Goal: Task Accomplishment & Management: Use online tool/utility

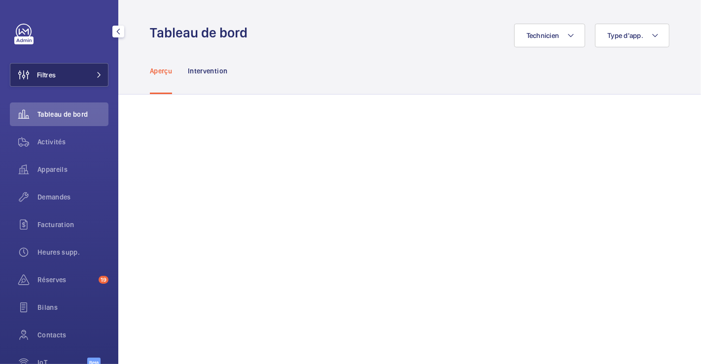
click at [65, 76] on button "Filtres" at bounding box center [59, 75] width 99 height 24
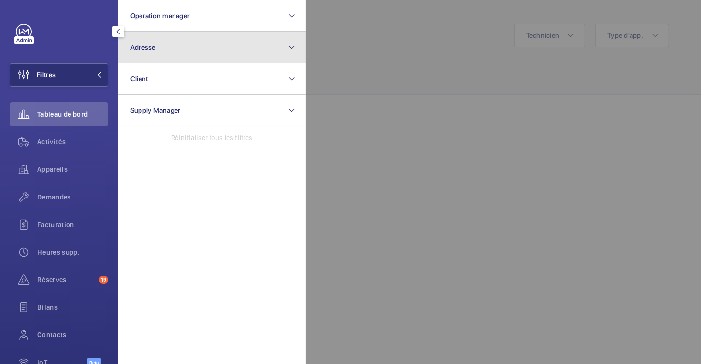
click at [163, 44] on button "Adresse" at bounding box center [211, 48] width 187 height 32
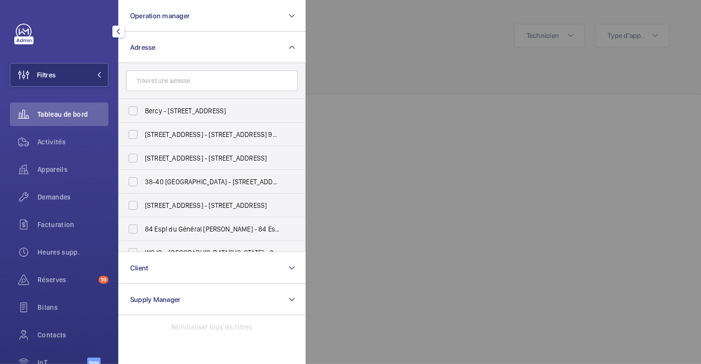
click at [172, 80] on input "text" at bounding box center [212, 81] width 172 height 21
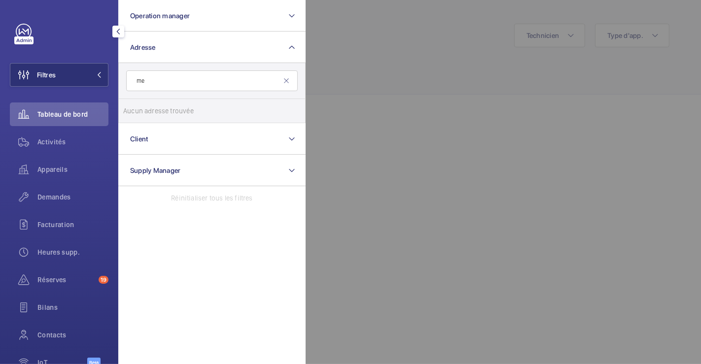
type input "m"
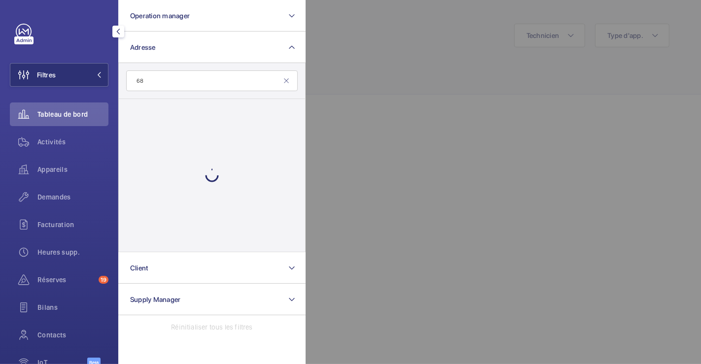
type input "6"
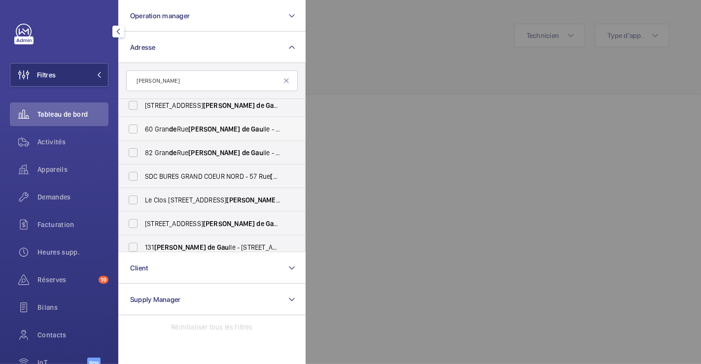
scroll to position [438, 0]
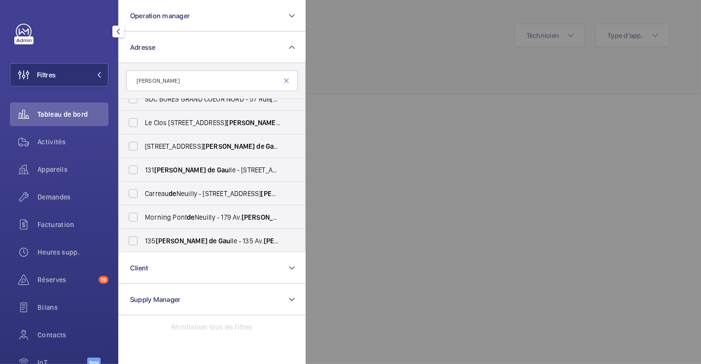
click at [134, 82] on input "[PERSON_NAME]" at bounding box center [212, 81] width 172 height 21
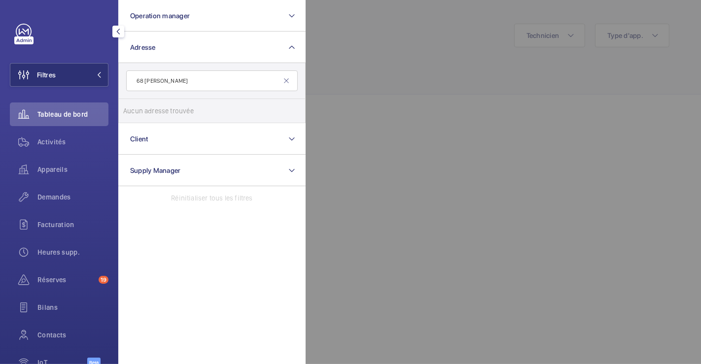
type input "68 [PERSON_NAME]"
click at [425, 63] on div at bounding box center [656, 182] width 701 height 364
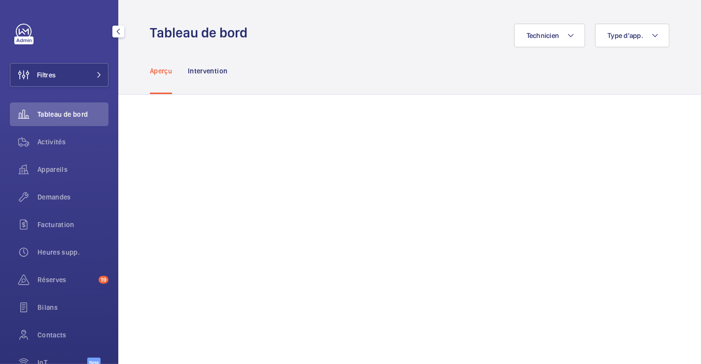
click at [69, 116] on span "Tableau de bord" at bounding box center [72, 114] width 71 height 10
click at [60, 75] on button "Filtres" at bounding box center [59, 75] width 99 height 24
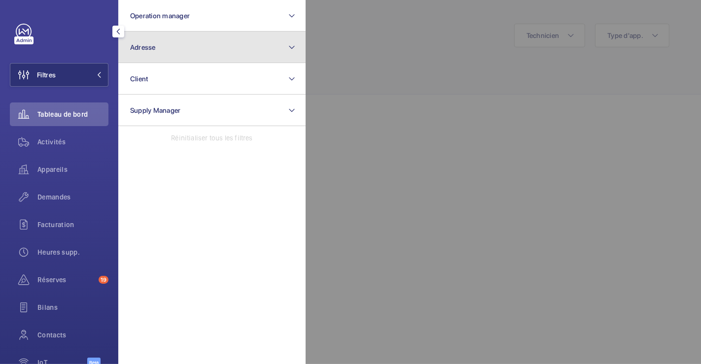
click at [184, 54] on button "Adresse" at bounding box center [211, 48] width 187 height 32
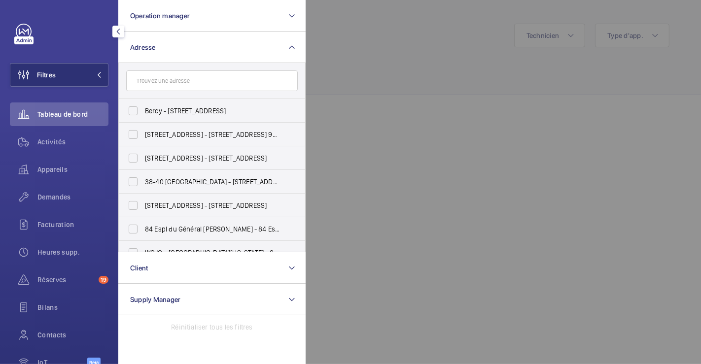
click at [198, 84] on input "text" at bounding box center [212, 81] width 172 height 21
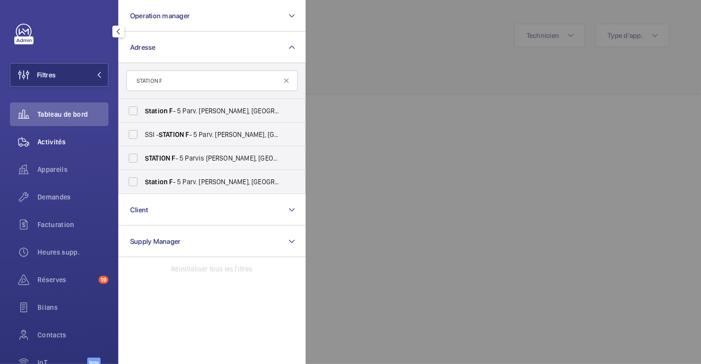
type input "STATION F"
drag, startPoint x: 59, startPoint y: 139, endPoint x: 174, endPoint y: 144, distance: 115.1
click at [59, 139] on span "Activités" at bounding box center [72, 142] width 71 height 10
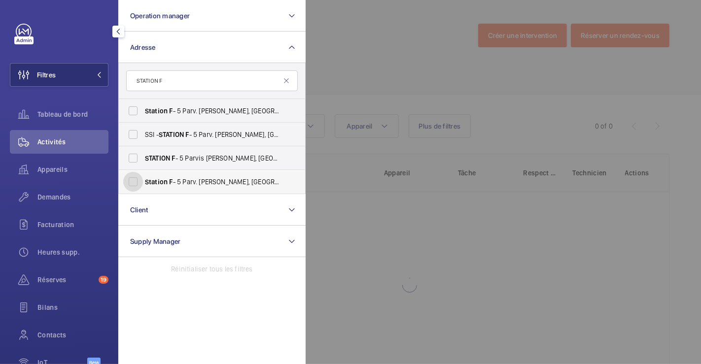
click at [135, 183] on input "Station F - 5 Parv. [PERSON_NAME], [GEOGRAPHIC_DATA] 75013" at bounding box center [133, 182] width 20 height 20
click at [140, 186] on input "Station F - 5 Parv. [PERSON_NAME], [GEOGRAPHIC_DATA] 75013" at bounding box center [133, 182] width 20 height 20
checkbox input "false"
click at [128, 156] on input "STATION F - 5 Parvis [PERSON_NAME][GEOGRAPHIC_DATA]" at bounding box center [133, 158] width 20 height 20
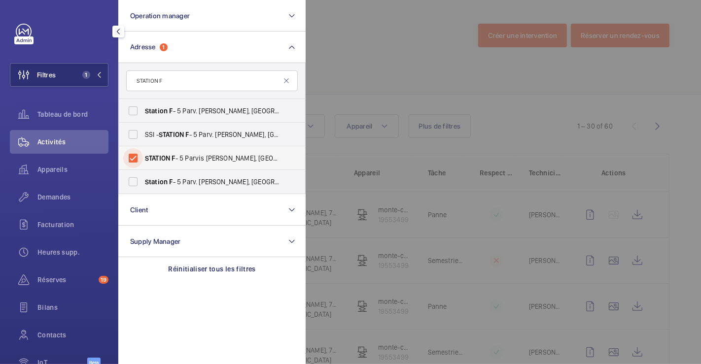
click at [141, 158] on input "STATION F - 5 Parvis [PERSON_NAME][GEOGRAPHIC_DATA]" at bounding box center [133, 158] width 20 height 20
checkbox input "false"
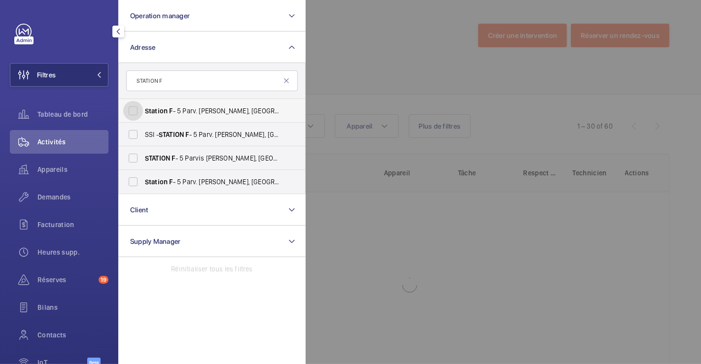
click at [125, 110] on input "Station F - 5 Parv. [PERSON_NAME], [GEOGRAPHIC_DATA] 75013" at bounding box center [133, 111] width 20 height 20
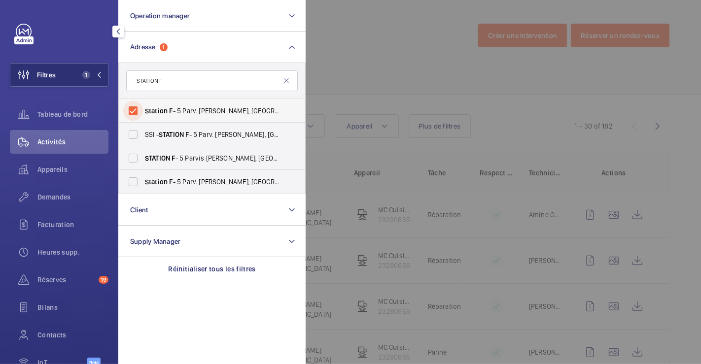
click at [125, 110] on input "Station F - 5 Parv. [PERSON_NAME], [GEOGRAPHIC_DATA] 75013" at bounding box center [133, 111] width 20 height 20
click at [135, 109] on input "Station F - 5 Parv. [PERSON_NAME], [GEOGRAPHIC_DATA] 75013" at bounding box center [133, 111] width 20 height 20
checkbox input "true"
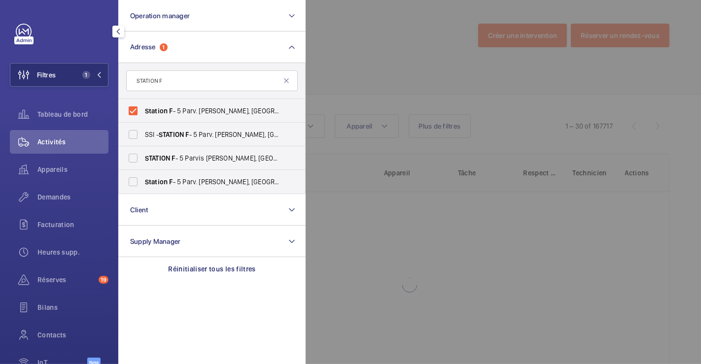
click at [356, 53] on div at bounding box center [656, 182] width 701 height 364
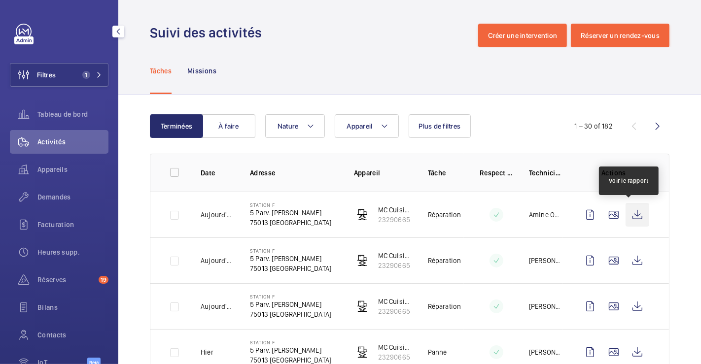
click at [626, 221] on wm-front-icon-button at bounding box center [638, 215] width 24 height 24
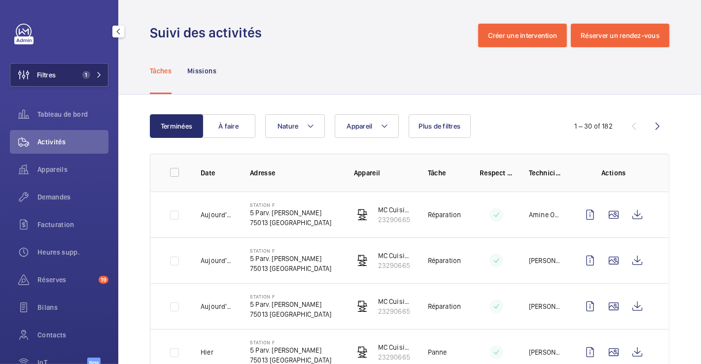
drag, startPoint x: 63, startPoint y: 78, endPoint x: 91, endPoint y: 76, distance: 27.7
click at [63, 77] on button "Filtres 1" at bounding box center [59, 75] width 99 height 24
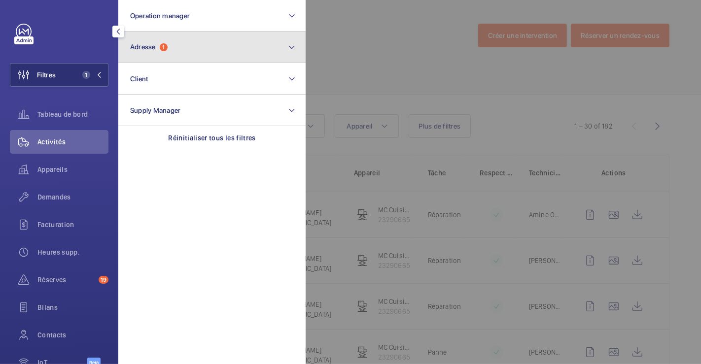
click at [172, 51] on button "Adresse 1" at bounding box center [211, 48] width 187 height 32
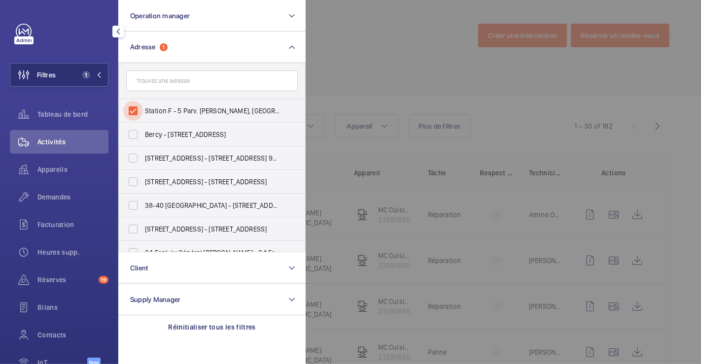
drag, startPoint x: 128, startPoint y: 109, endPoint x: 240, endPoint y: 85, distance: 114.8
click at [128, 108] on input "Station F - 5 Parv. [PERSON_NAME], [GEOGRAPHIC_DATA] 75013" at bounding box center [133, 111] width 20 height 20
checkbox input "false"
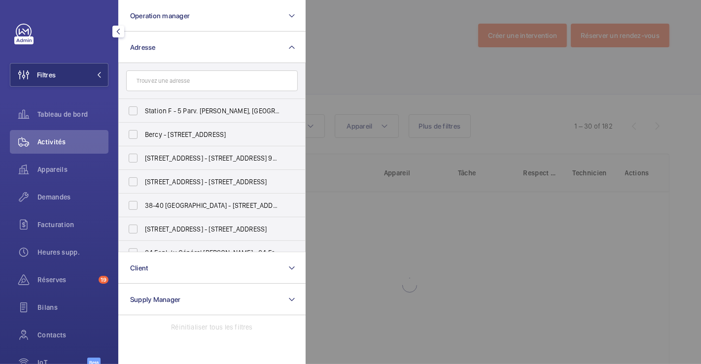
click at [399, 18] on div at bounding box center [656, 182] width 701 height 364
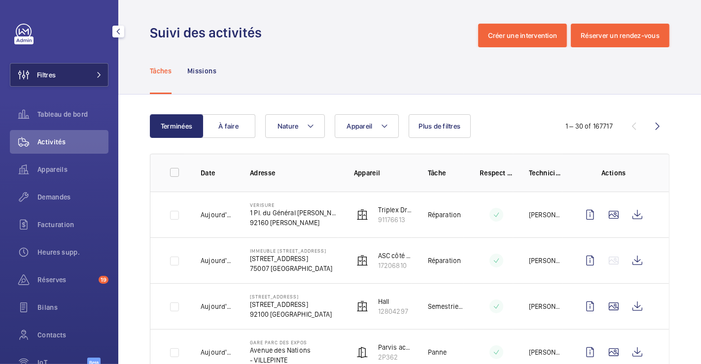
click at [49, 79] on span "Filtres" at bounding box center [46, 75] width 19 height 10
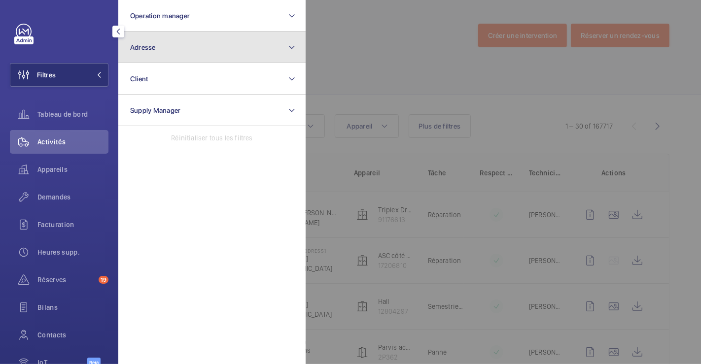
click at [169, 46] on button "Adresse" at bounding box center [211, 48] width 187 height 32
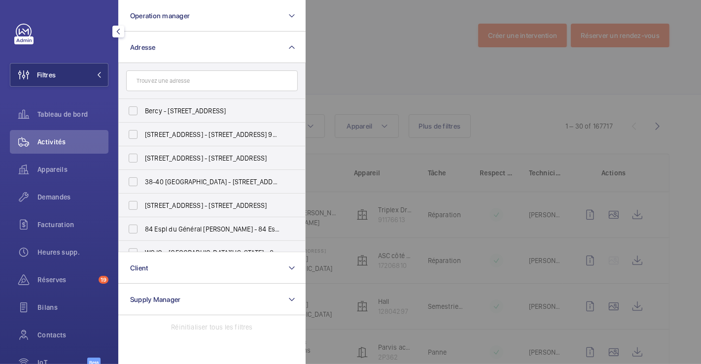
click at [172, 82] on input "text" at bounding box center [212, 81] width 172 height 21
click at [173, 82] on input "text" at bounding box center [212, 81] width 172 height 21
click at [55, 73] on span "Filtres" at bounding box center [46, 75] width 19 height 10
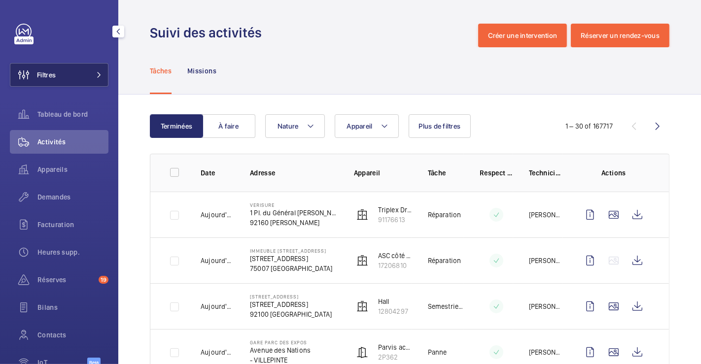
click at [60, 78] on button "Filtres" at bounding box center [59, 75] width 99 height 24
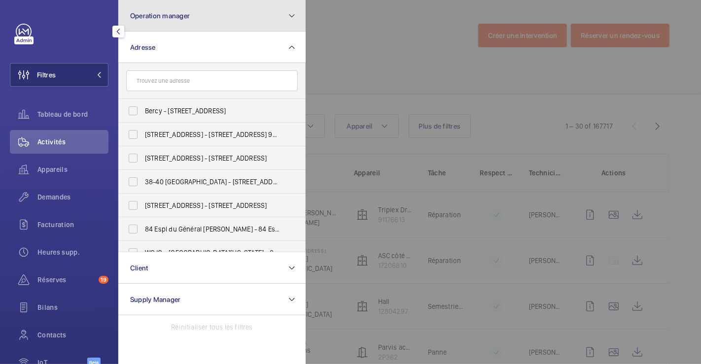
click at [225, 23] on button "Operation manager" at bounding box center [211, 16] width 187 height 32
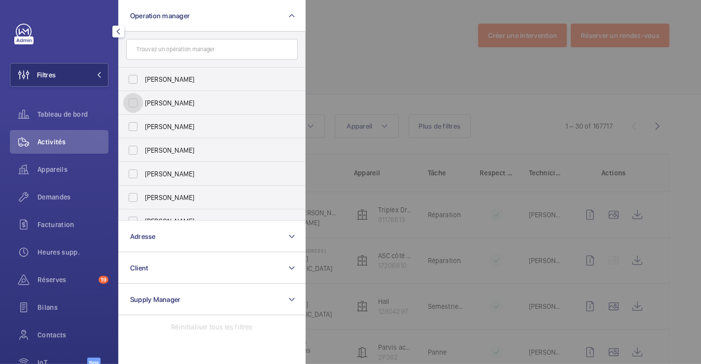
drag, startPoint x: 137, startPoint y: 101, endPoint x: 295, endPoint y: 41, distance: 169.5
click at [137, 101] on input "[PERSON_NAME]" at bounding box center [133, 103] width 20 height 20
checkbox input "true"
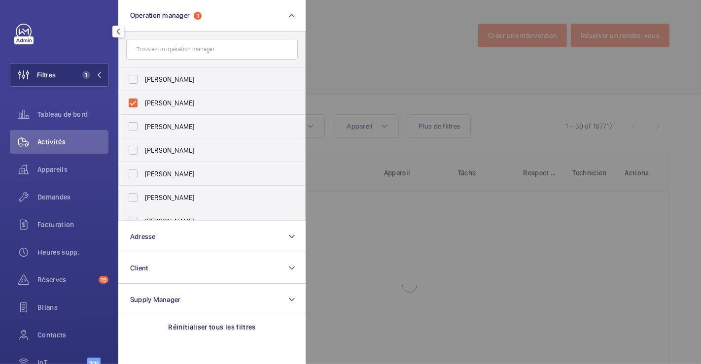
click at [375, 17] on div at bounding box center [656, 182] width 701 height 364
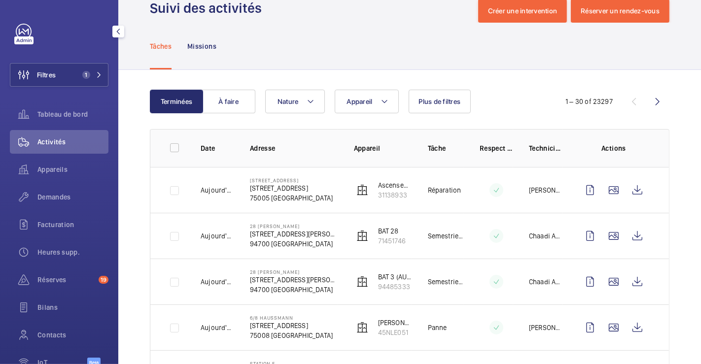
scroll to position [38, 0]
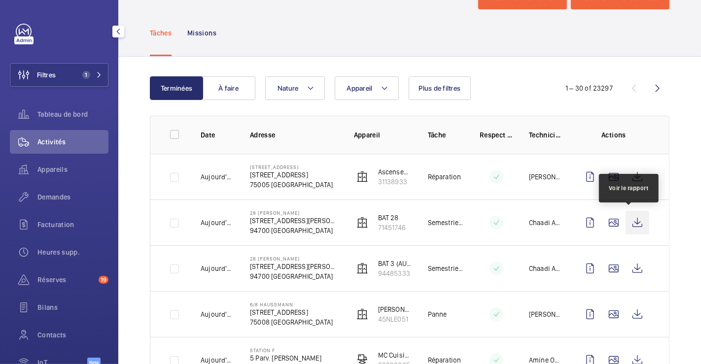
click at [627, 220] on wm-front-icon-button at bounding box center [638, 223] width 24 height 24
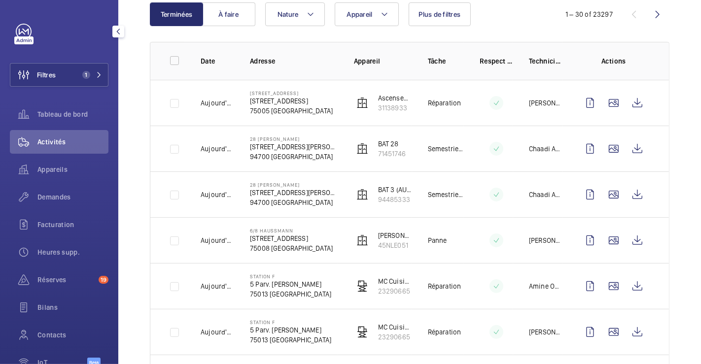
scroll to position [203, 0]
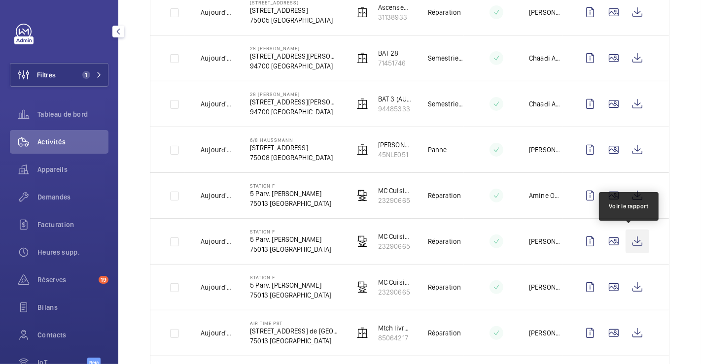
click at [628, 242] on wm-front-icon-button at bounding box center [638, 242] width 24 height 24
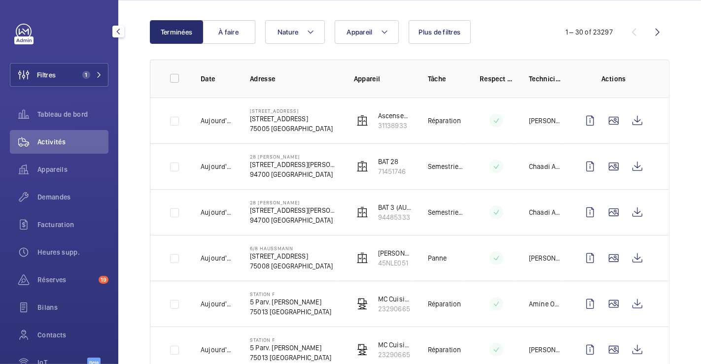
scroll to position [109, 0]
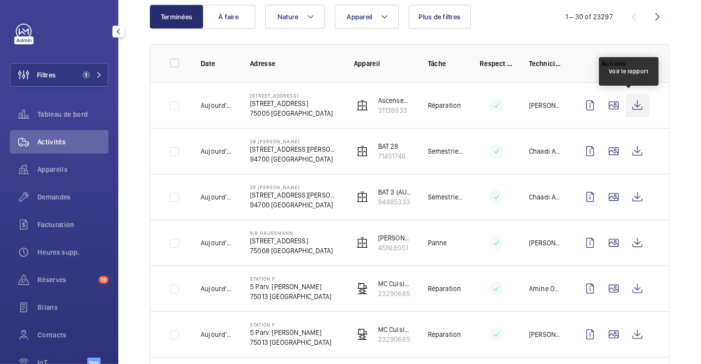
click at [628, 103] on wm-front-icon-button at bounding box center [638, 106] width 24 height 24
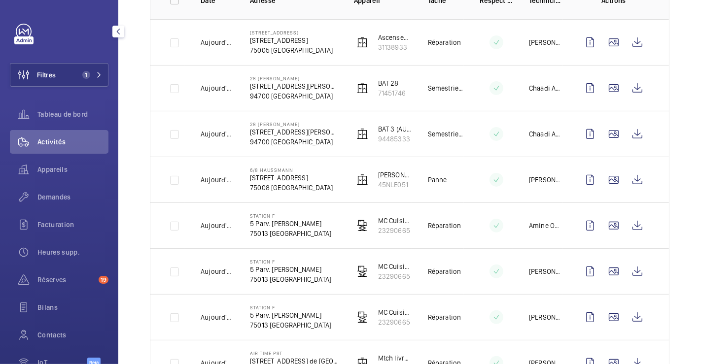
scroll to position [55, 0]
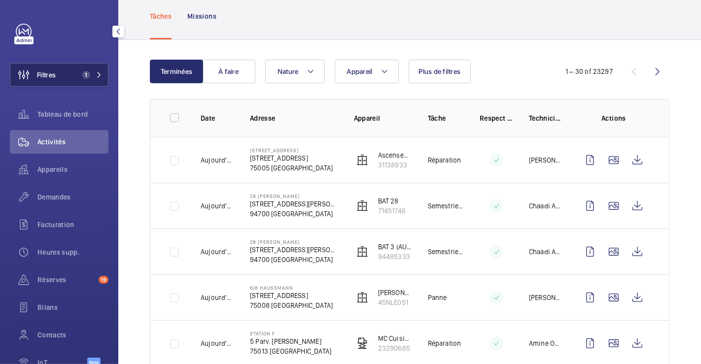
click at [62, 76] on button "Filtres 1" at bounding box center [59, 75] width 99 height 24
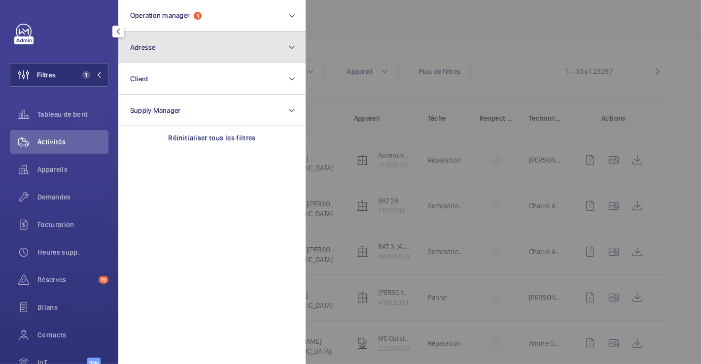
click at [161, 47] on button "Adresse" at bounding box center [211, 48] width 187 height 32
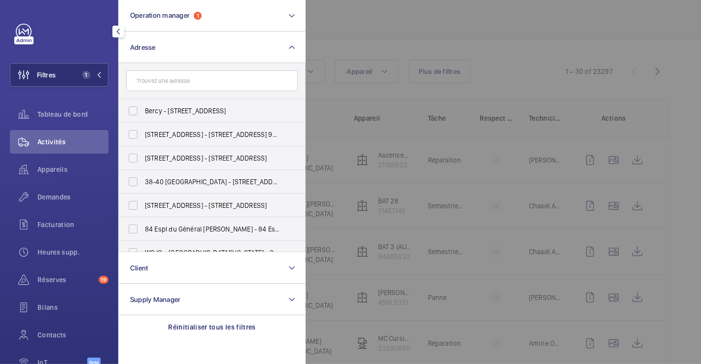
click at [420, 27] on div at bounding box center [656, 182] width 701 height 364
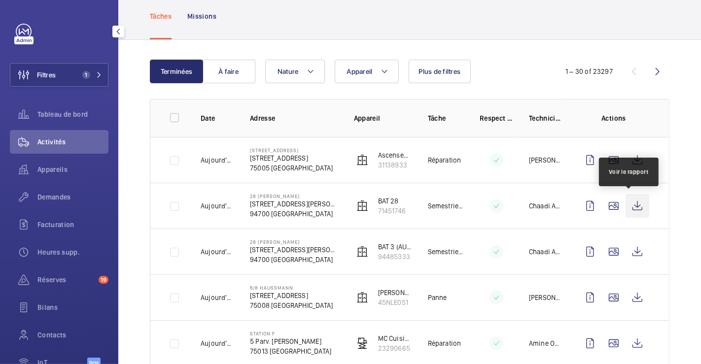
click at [632, 205] on wm-front-icon-button at bounding box center [638, 206] width 24 height 24
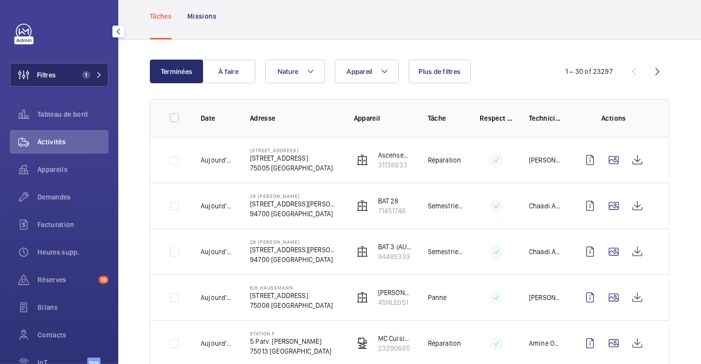
click at [56, 76] on span "Filtres" at bounding box center [46, 75] width 19 height 10
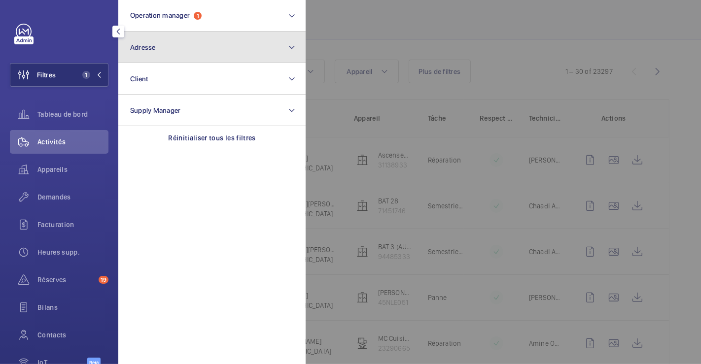
click at [145, 47] on span "Adresse" at bounding box center [143, 47] width 26 height 8
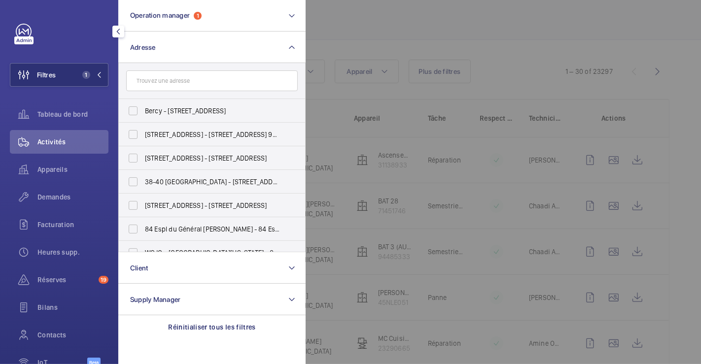
click at [158, 86] on input "text" at bounding box center [212, 81] width 172 height 21
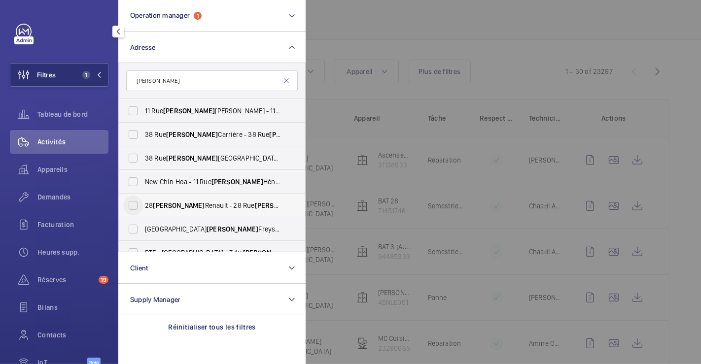
type input "[PERSON_NAME]"
click at [133, 206] on input "28 [PERSON_NAME] - [STREET_ADDRESS][PERSON_NAME]" at bounding box center [133, 206] width 20 height 20
checkbox input "true"
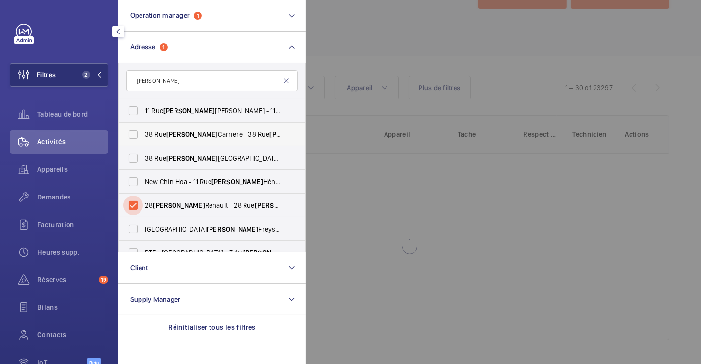
scroll to position [38, 0]
click at [370, 39] on div at bounding box center [656, 182] width 701 height 364
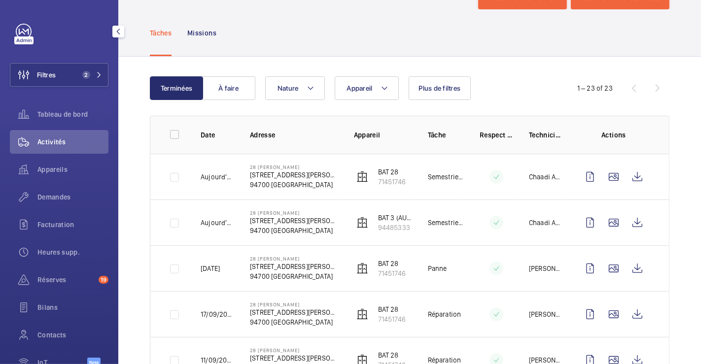
scroll to position [55, 0]
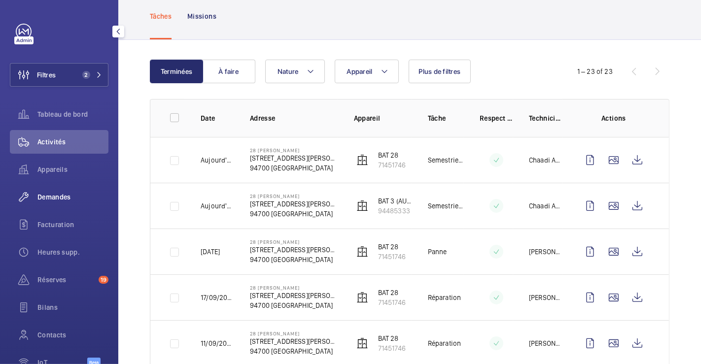
click at [62, 197] on span "Demandes" at bounding box center [72, 197] width 71 height 10
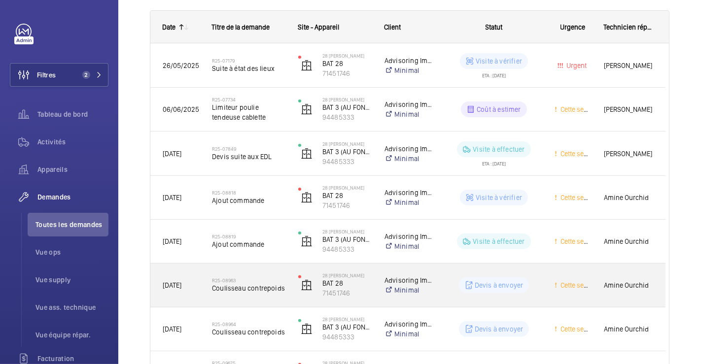
scroll to position [370, 0]
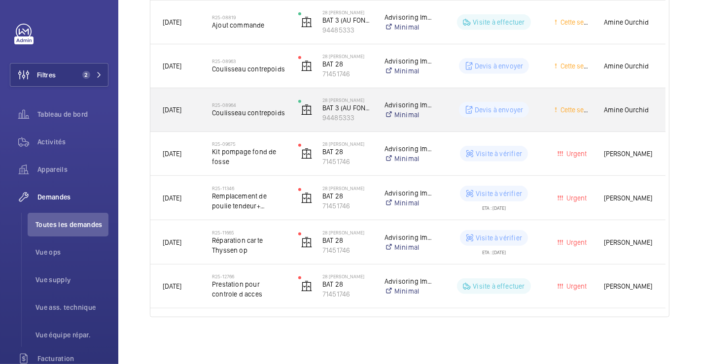
click at [266, 96] on div "R25-08964 Coulisseau contrepoids" at bounding box center [248, 110] width 73 height 29
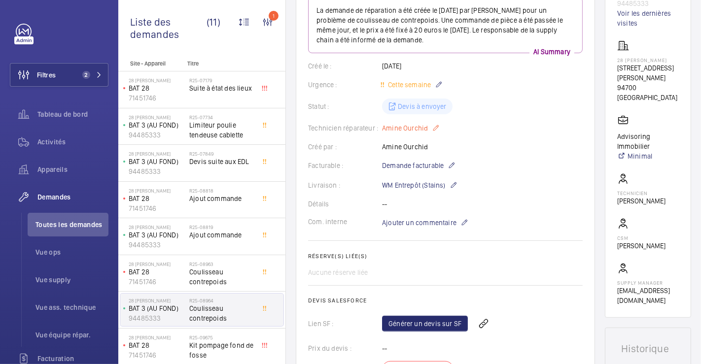
scroll to position [84, 0]
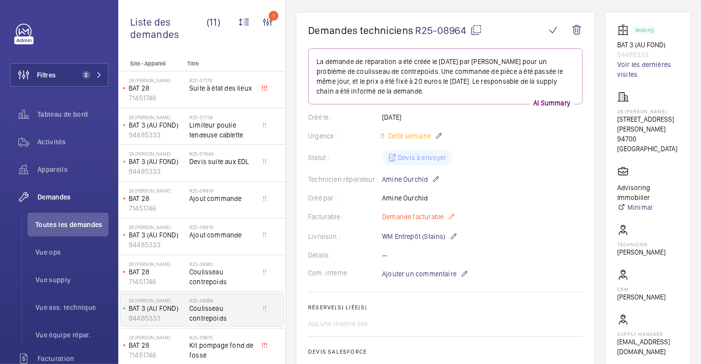
click at [452, 212] on mat-icon at bounding box center [452, 217] width 8 height 12
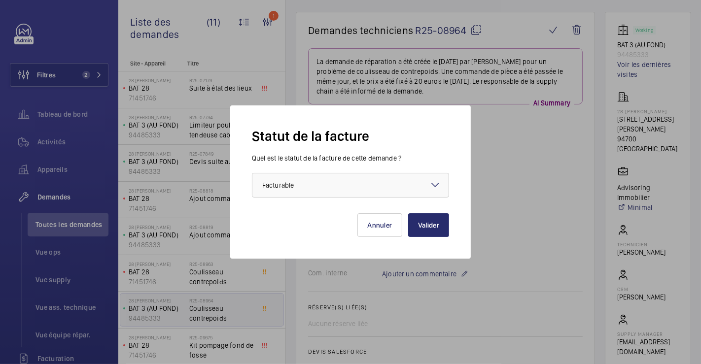
click at [440, 181] on mat-icon at bounding box center [436, 185] width 12 height 12
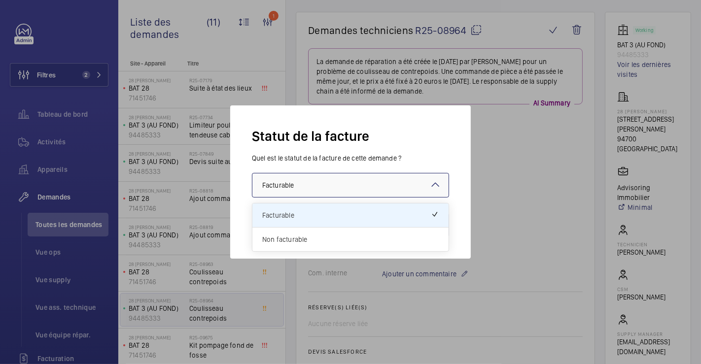
click at [304, 242] on span "Non facturable" at bounding box center [350, 240] width 177 height 10
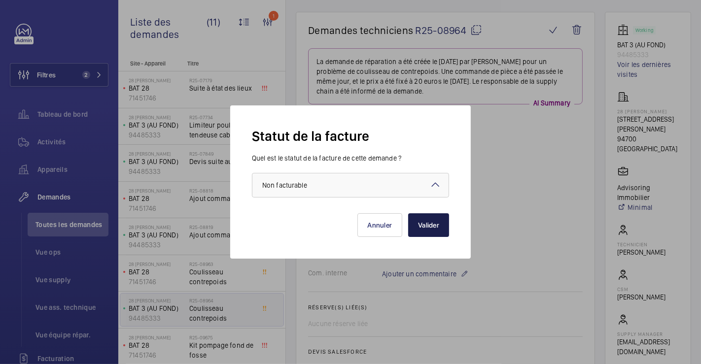
click at [424, 233] on button "Valider" at bounding box center [428, 226] width 41 height 24
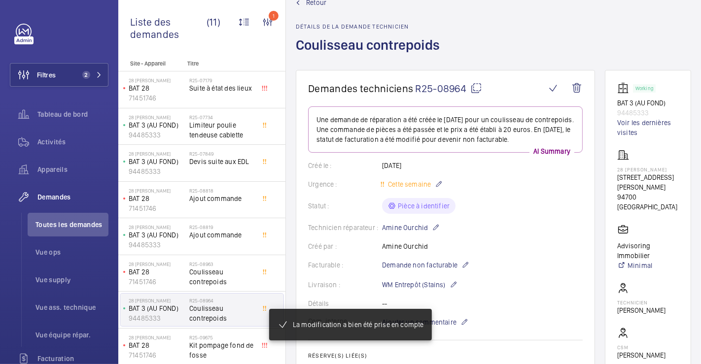
scroll to position [0, 0]
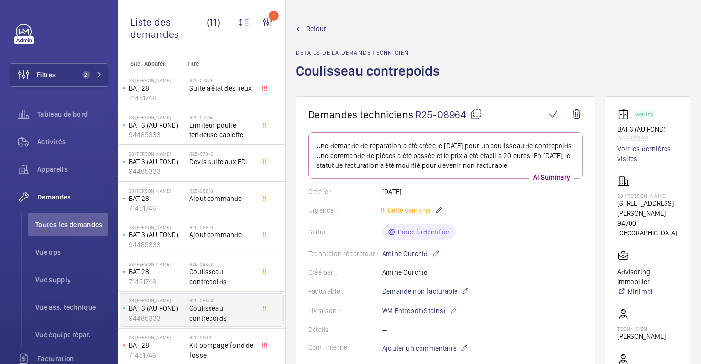
click at [309, 30] on span "Retour" at bounding box center [316, 29] width 20 height 10
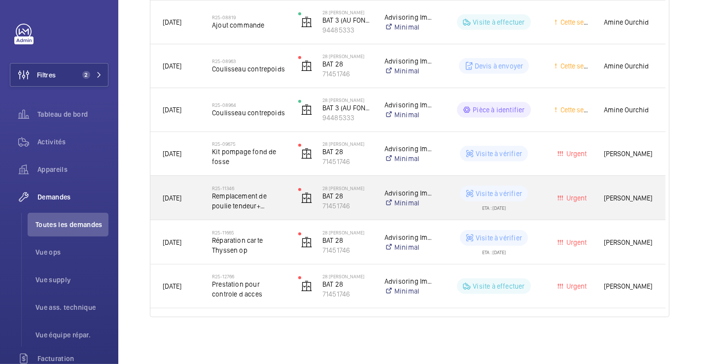
scroll to position [151, 0]
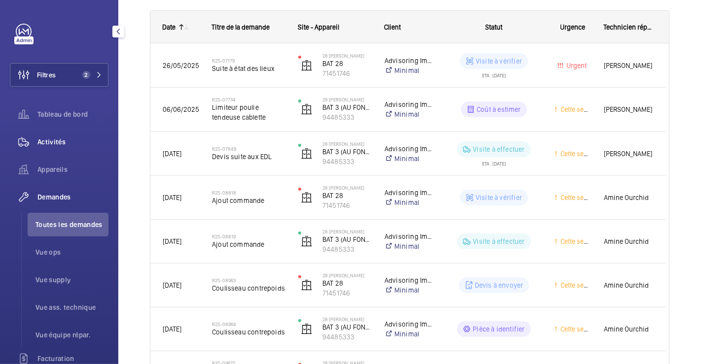
click at [54, 137] on div "Activités" at bounding box center [59, 142] width 99 height 24
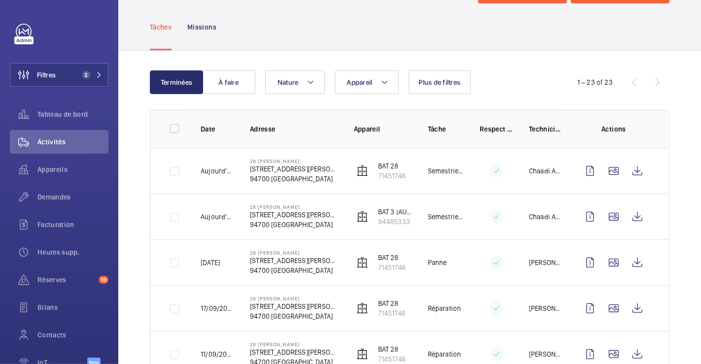
scroll to position [109, 0]
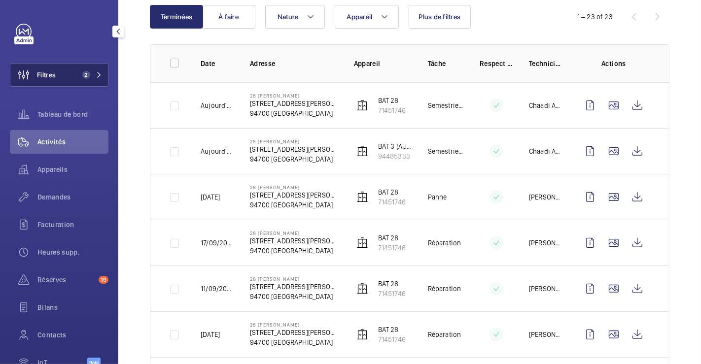
click at [52, 70] on span "Filtres" at bounding box center [32, 75] width 45 height 24
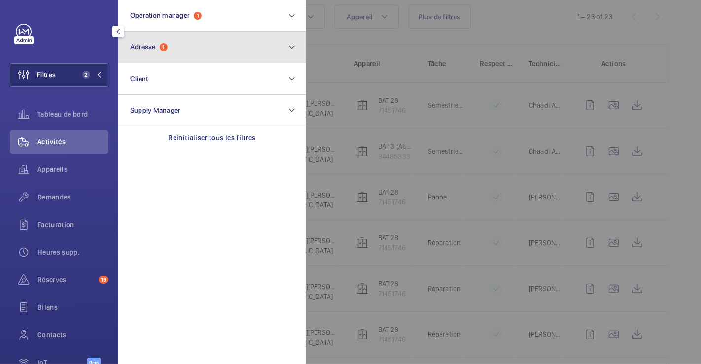
click at [169, 46] on button "Adresse 1" at bounding box center [211, 48] width 187 height 32
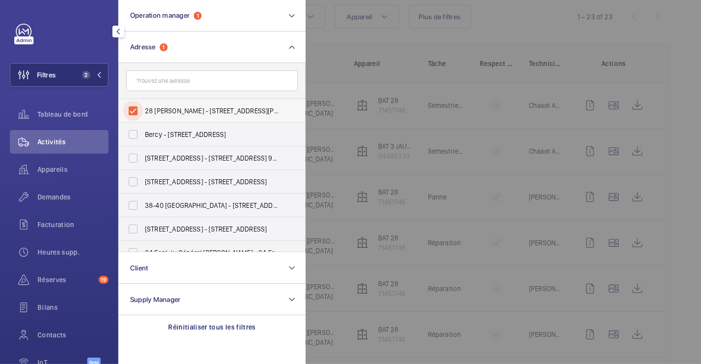
drag, startPoint x: 136, startPoint y: 109, endPoint x: 143, endPoint y: 102, distance: 9.8
click at [137, 109] on input "28 [PERSON_NAME] - [STREET_ADDRESS][PERSON_NAME]" at bounding box center [133, 111] width 20 height 20
checkbox input "false"
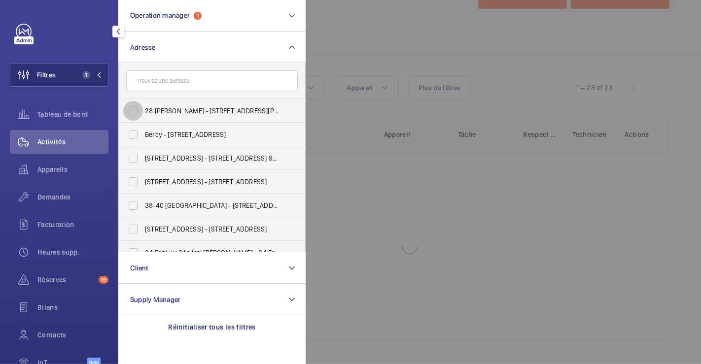
scroll to position [38, 0]
click at [169, 79] on input "text" at bounding box center [212, 81] width 172 height 21
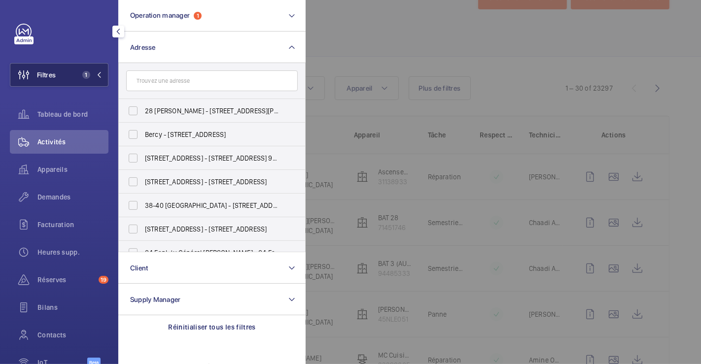
scroll to position [109, 0]
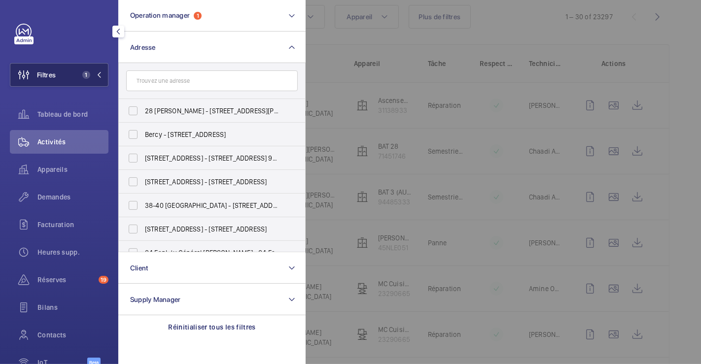
click at [37, 74] on span "Filtres" at bounding box center [46, 75] width 19 height 10
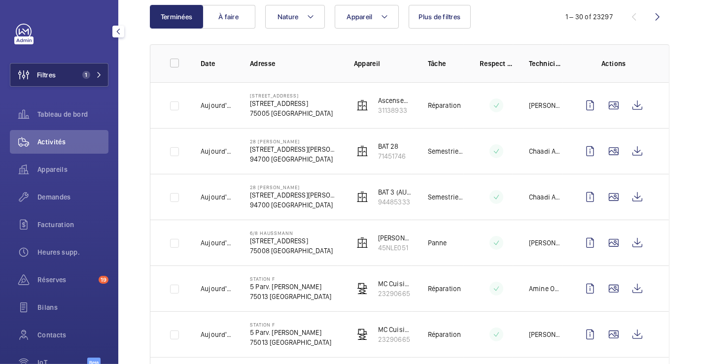
drag, startPoint x: 48, startPoint y: 71, endPoint x: 71, endPoint y: 69, distance: 22.3
click at [48, 72] on span "Filtres" at bounding box center [46, 75] width 19 height 10
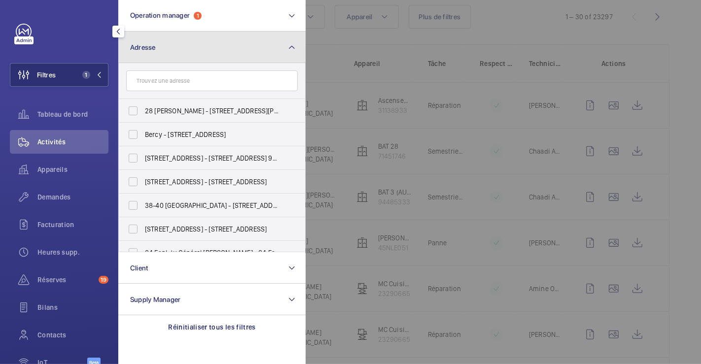
click at [166, 48] on button "Adresse" at bounding box center [211, 48] width 187 height 32
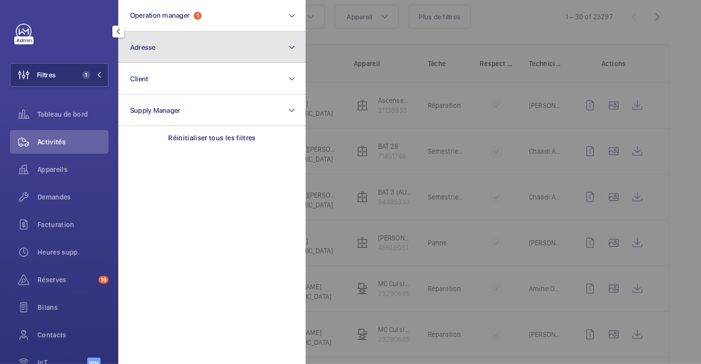
click at [166, 48] on button "Adresse" at bounding box center [211, 48] width 187 height 32
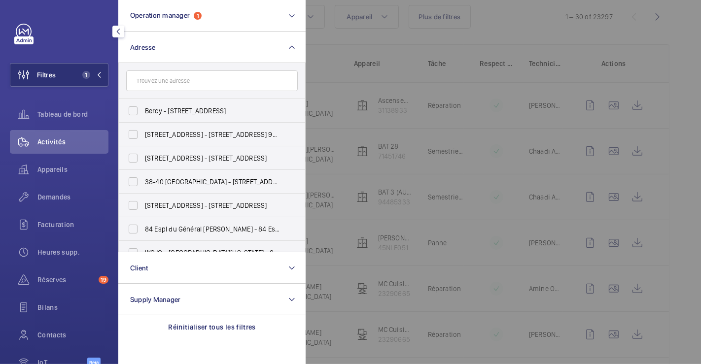
click at [168, 83] on input "text" at bounding box center [212, 81] width 172 height 21
type input "a"
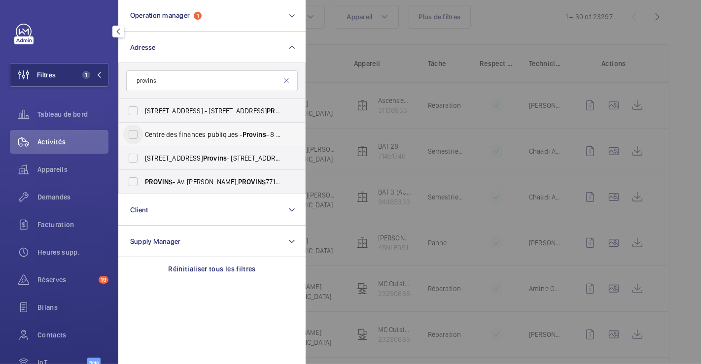
type input "provins"
click at [133, 130] on input "Centre des finances publiques - Provins - 8 Av. [PERSON_NAME], PROVINS 77160" at bounding box center [133, 135] width 20 height 20
checkbox input "true"
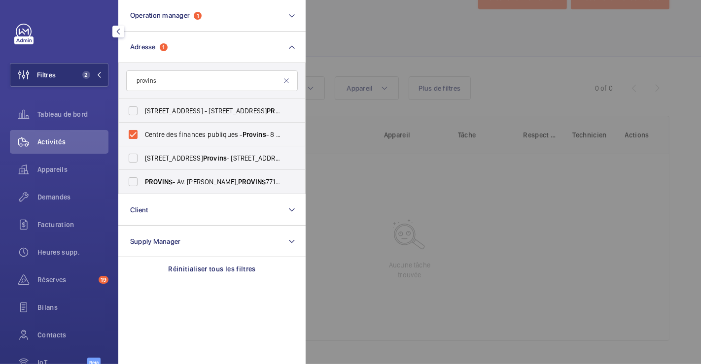
click at [405, 22] on div at bounding box center [656, 182] width 701 height 364
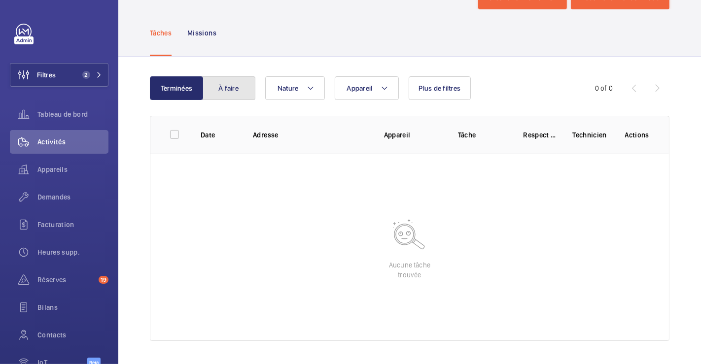
click at [224, 83] on button "À faire" at bounding box center [228, 88] width 53 height 24
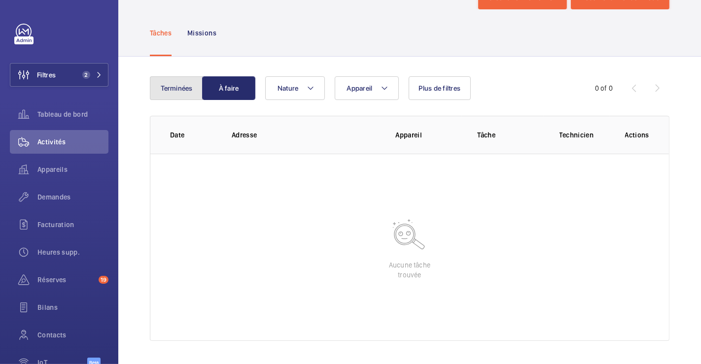
click at [180, 82] on button "Terminées" at bounding box center [176, 88] width 53 height 24
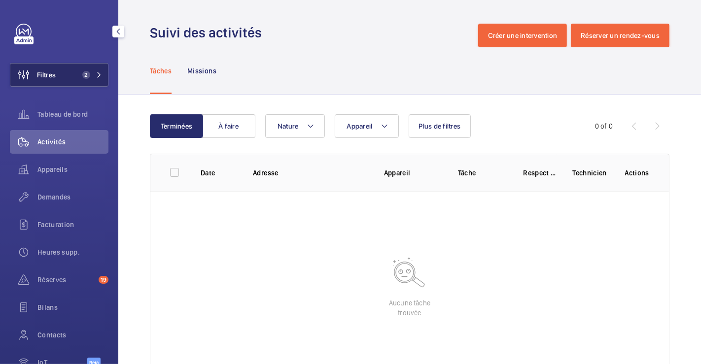
click at [75, 77] on button "Filtres 2" at bounding box center [59, 75] width 99 height 24
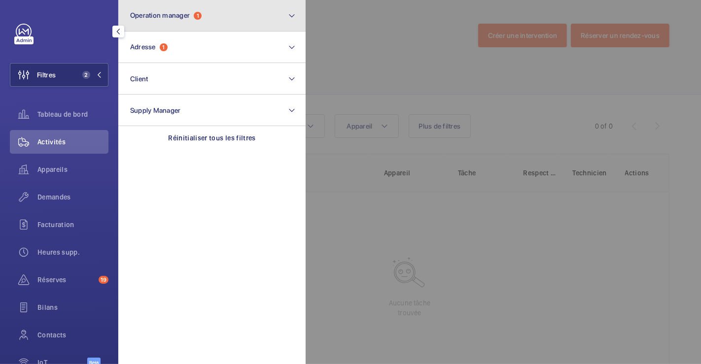
click at [259, 9] on button "Operation manager 1" at bounding box center [211, 16] width 187 height 32
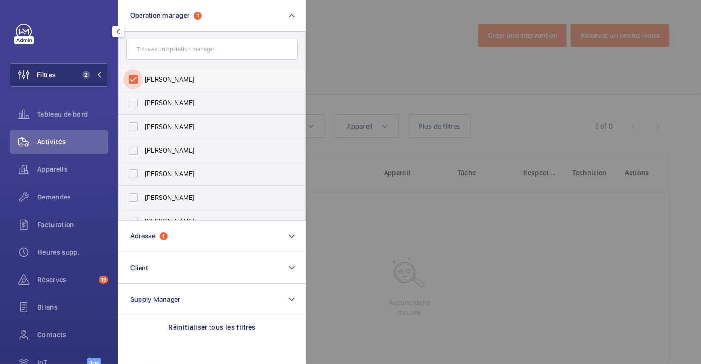
click at [132, 79] on input "[PERSON_NAME]" at bounding box center [133, 80] width 20 height 20
checkbox input "false"
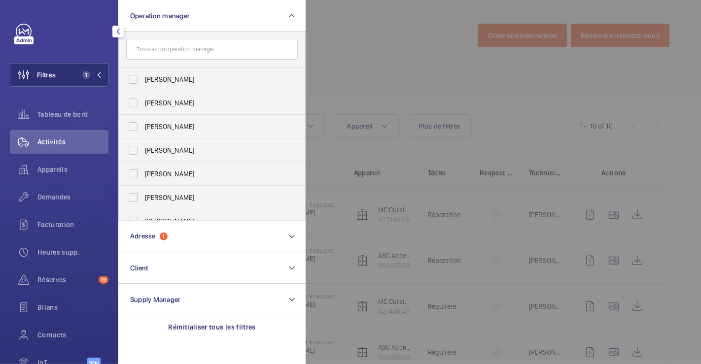
click at [352, 39] on div at bounding box center [656, 182] width 701 height 364
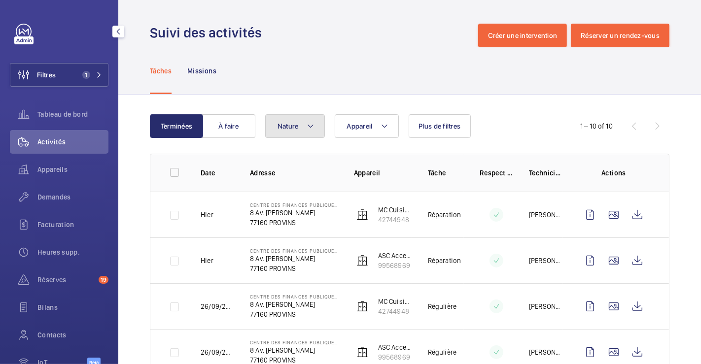
click at [296, 123] on span "Nature" at bounding box center [288, 126] width 21 height 8
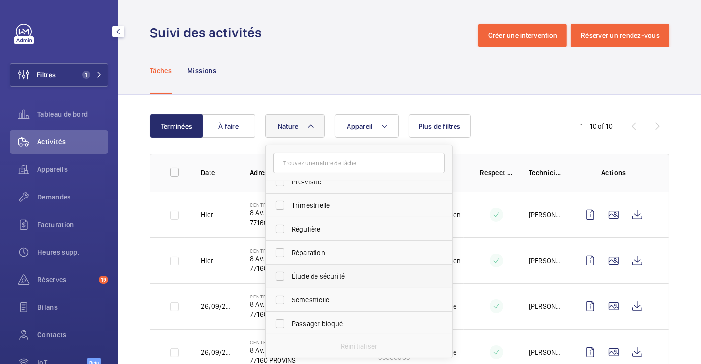
scroll to position [154, 0]
click at [280, 276] on input "Étude de sécurité" at bounding box center [280, 276] width 20 height 20
checkbox input "true"
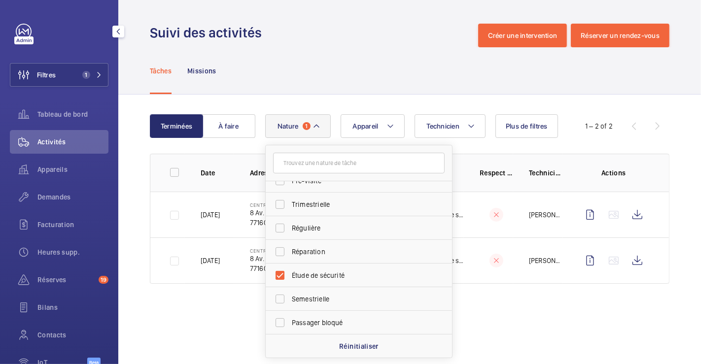
drag, startPoint x: 531, startPoint y: 320, endPoint x: 553, endPoint y: 319, distance: 22.2
click at [531, 320] on wm-front-admin-operations-monitoring "Suivi des activités Créer une intervention Réserver un rendez-vous Tâches Missi…" at bounding box center [409, 182] width 583 height 364
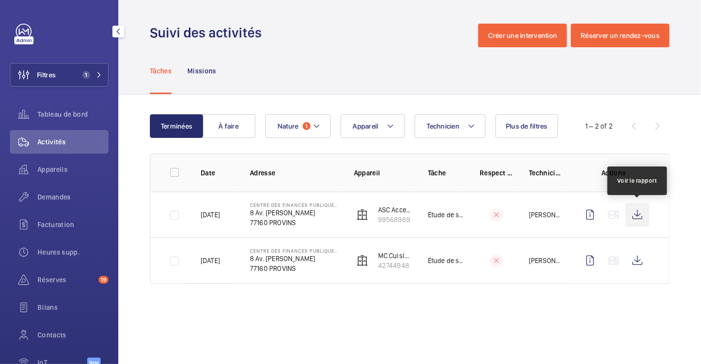
click at [639, 219] on wm-front-icon-button at bounding box center [638, 215] width 24 height 24
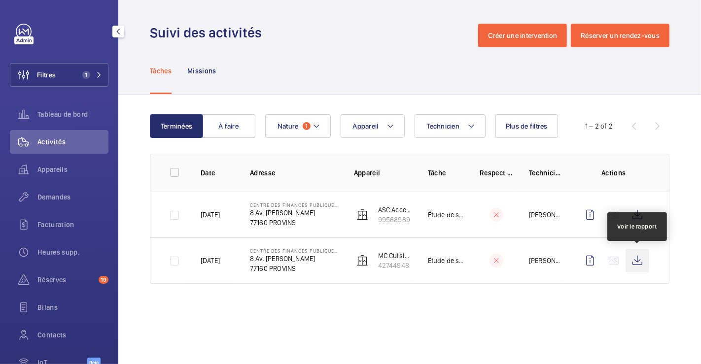
click at [640, 264] on wm-front-icon-button at bounding box center [638, 261] width 24 height 24
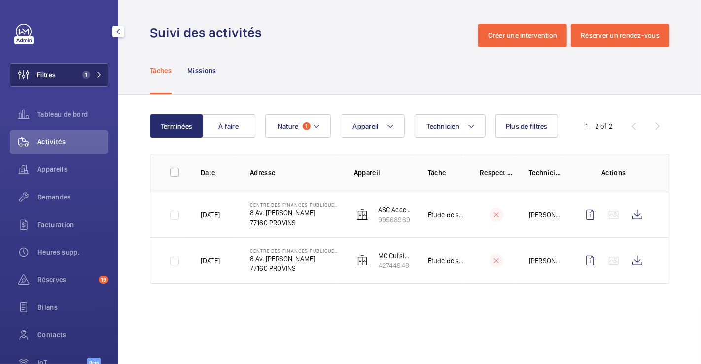
click at [62, 71] on button "Filtres 1" at bounding box center [59, 75] width 99 height 24
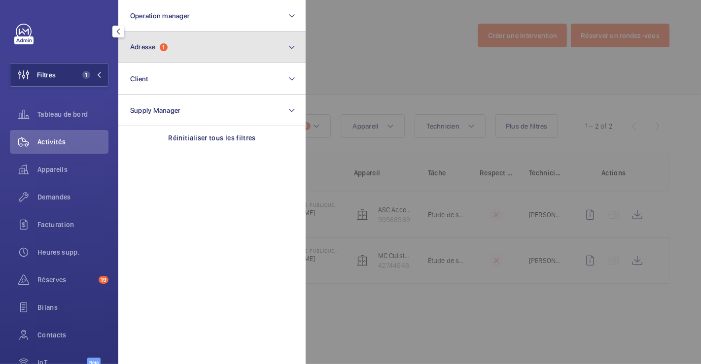
click at [205, 47] on button "Adresse 1" at bounding box center [211, 48] width 187 height 32
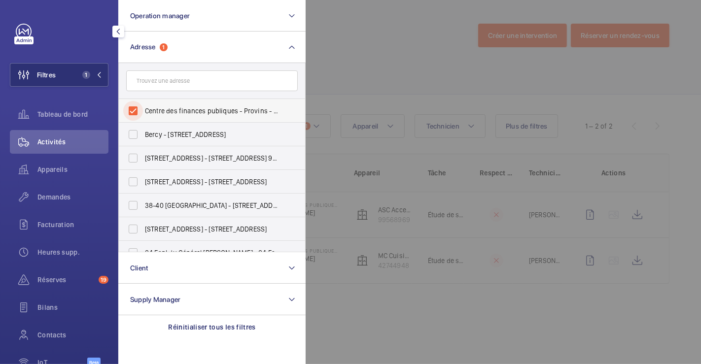
click at [135, 114] on input "Centre des finances publiques - Provins - 8 Av. [PERSON_NAME], PROVINS 77160" at bounding box center [133, 111] width 20 height 20
checkbox input "false"
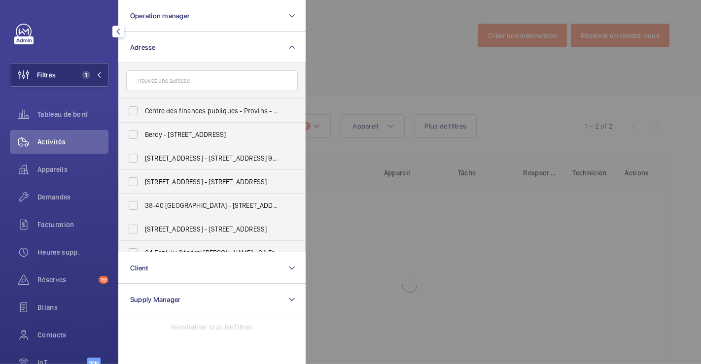
drag, startPoint x: 362, startPoint y: 48, endPoint x: 345, endPoint y: 53, distance: 17.5
click at [363, 48] on div at bounding box center [656, 182] width 701 height 364
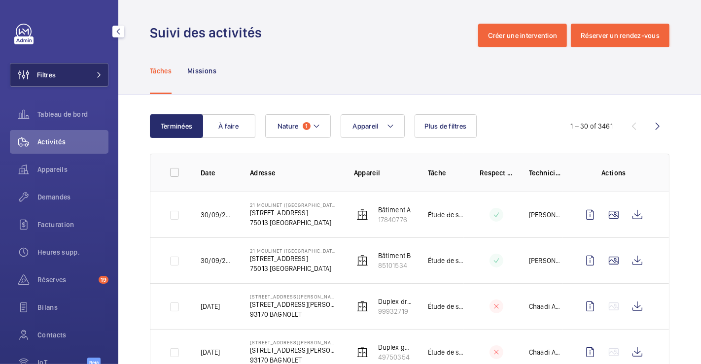
click at [58, 76] on button "Filtres" at bounding box center [59, 75] width 99 height 24
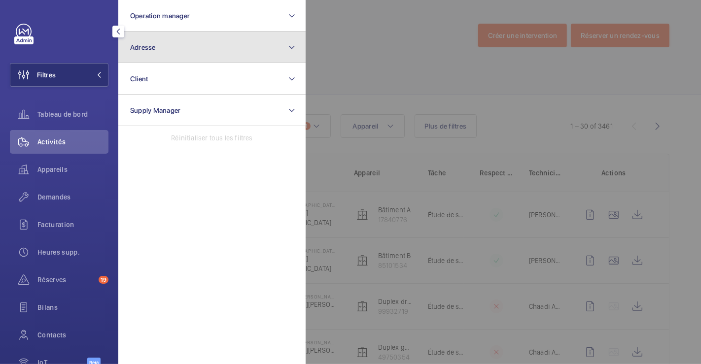
drag, startPoint x: 154, startPoint y: 43, endPoint x: 159, endPoint y: 50, distance: 8.2
click at [155, 43] on span "Adresse" at bounding box center [143, 47] width 26 height 8
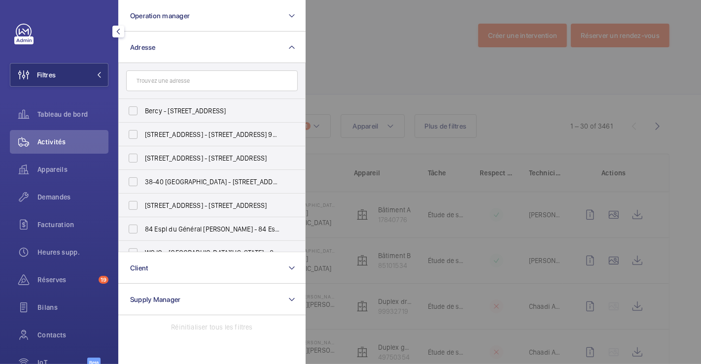
click at [159, 81] on input "text" at bounding box center [212, 81] width 172 height 21
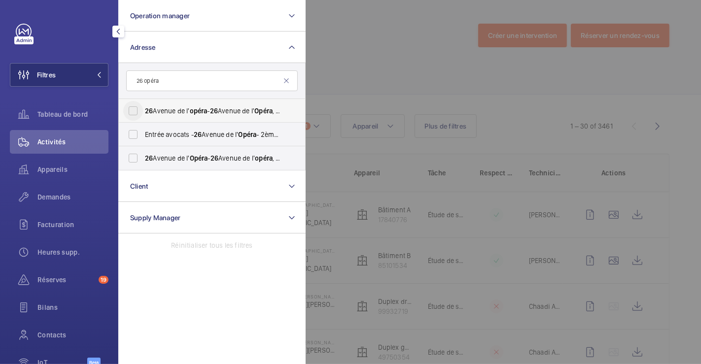
type input "26 opéra"
click at [133, 106] on input "[STREET_ADDRESS][GEOGRAPHIC_DATA][STREET_ADDRESS]" at bounding box center [133, 111] width 20 height 20
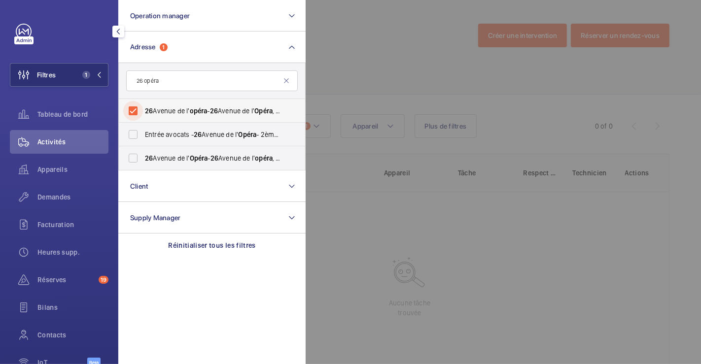
click at [133, 106] on input "[STREET_ADDRESS][GEOGRAPHIC_DATA][STREET_ADDRESS]" at bounding box center [133, 111] width 20 height 20
checkbox input "false"
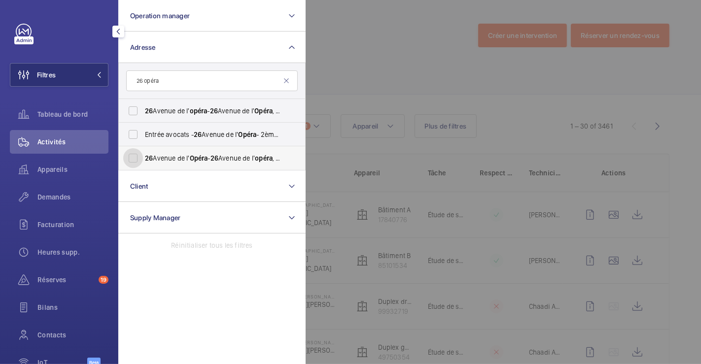
click at [132, 160] on input "[STREET_ADDRESS][GEOGRAPHIC_DATA][STREET_ADDRESS]" at bounding box center [133, 158] width 20 height 20
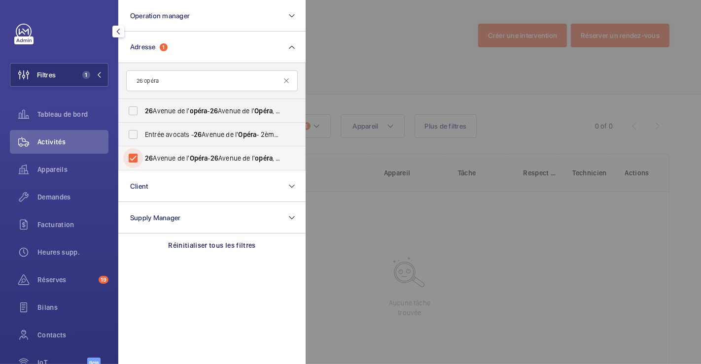
click at [132, 160] on input "[STREET_ADDRESS][GEOGRAPHIC_DATA][STREET_ADDRESS]" at bounding box center [133, 158] width 20 height 20
checkbox input "false"
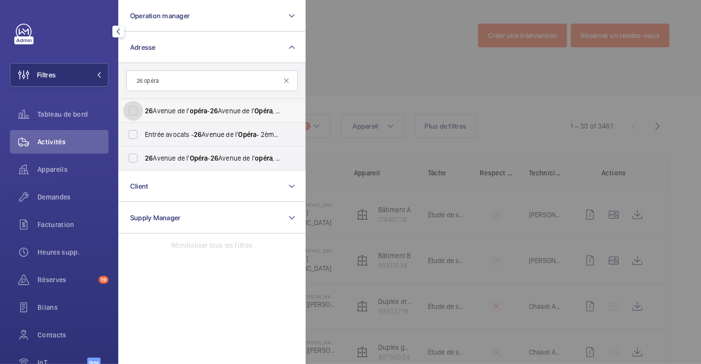
click at [132, 106] on input "[STREET_ADDRESS][GEOGRAPHIC_DATA][STREET_ADDRESS]" at bounding box center [133, 111] width 20 height 20
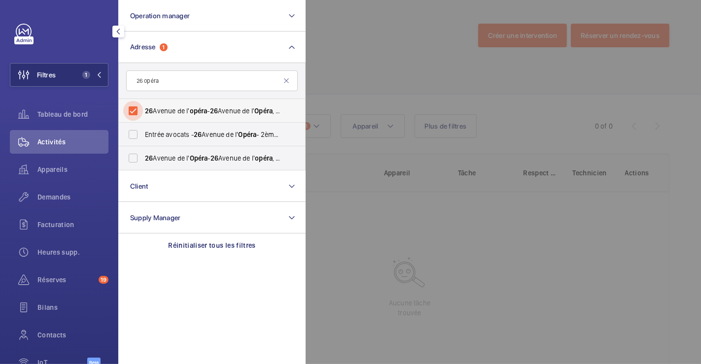
click at [132, 106] on input "[STREET_ADDRESS][GEOGRAPHIC_DATA][STREET_ADDRESS]" at bounding box center [133, 111] width 20 height 20
checkbox input "false"
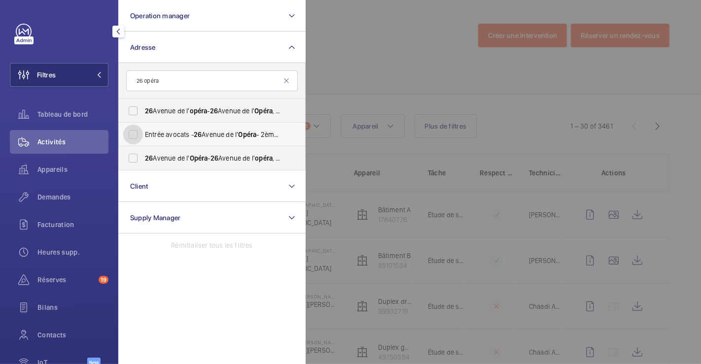
click at [134, 130] on input "Entrée avocats - [STREET_ADDRESS] - 2ème entrée - [STREET_ADDRESS]" at bounding box center [133, 135] width 20 height 20
checkbox input "true"
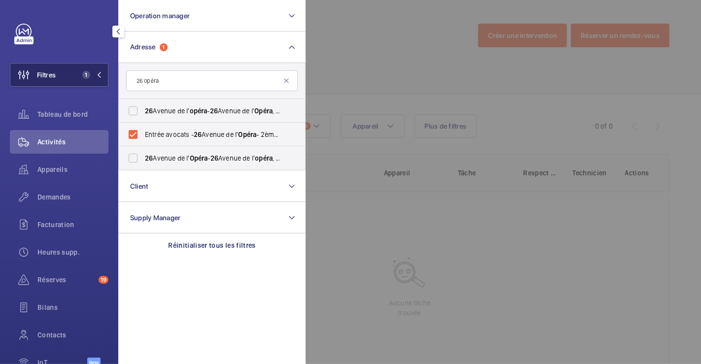
click at [71, 70] on button "Filtres 1" at bounding box center [59, 75] width 99 height 24
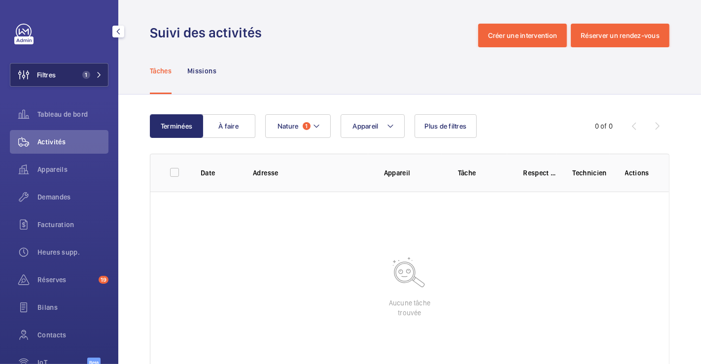
click at [71, 70] on button "Filtres 1" at bounding box center [59, 75] width 99 height 24
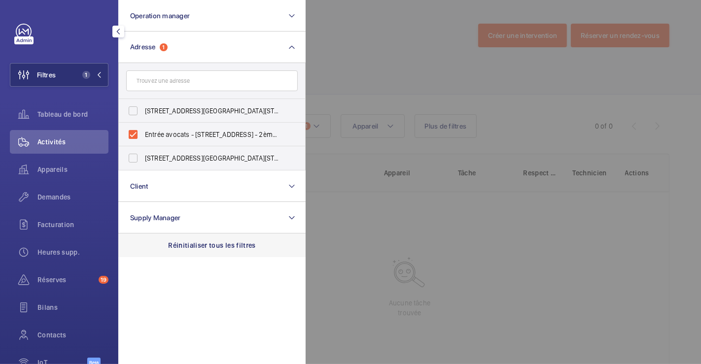
click at [215, 242] on p "Réinitialiser tous les filtres" at bounding box center [212, 246] width 88 height 10
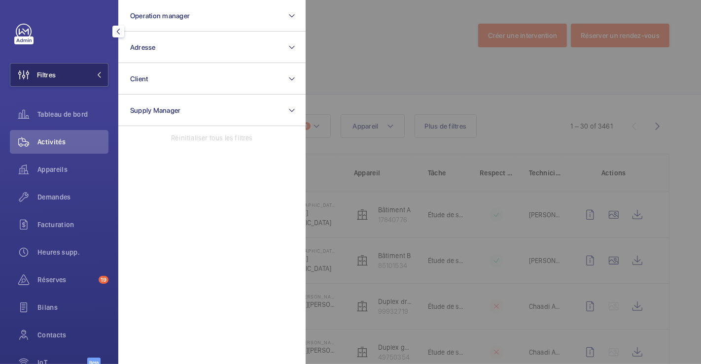
click at [59, 70] on button "Filtres" at bounding box center [59, 75] width 99 height 24
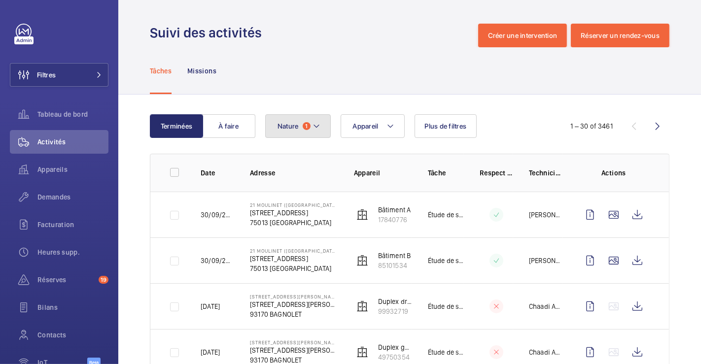
click at [315, 125] on mat-icon at bounding box center [317, 126] width 8 height 12
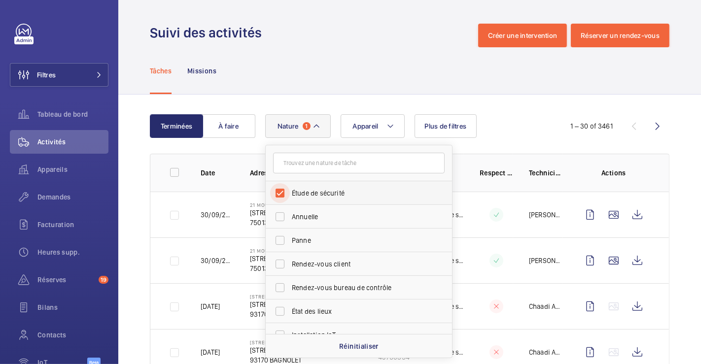
click at [283, 189] on input "Étude de sécurité" at bounding box center [280, 193] width 20 height 20
checkbox input "false"
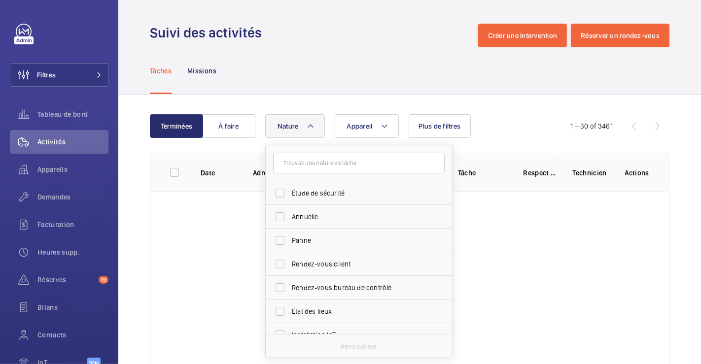
click at [301, 57] on div "Tâches Missions" at bounding box center [410, 70] width 520 height 47
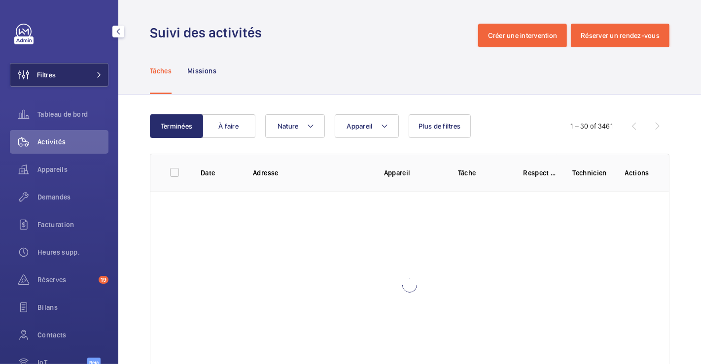
click at [57, 74] on button "Filtres" at bounding box center [59, 75] width 99 height 24
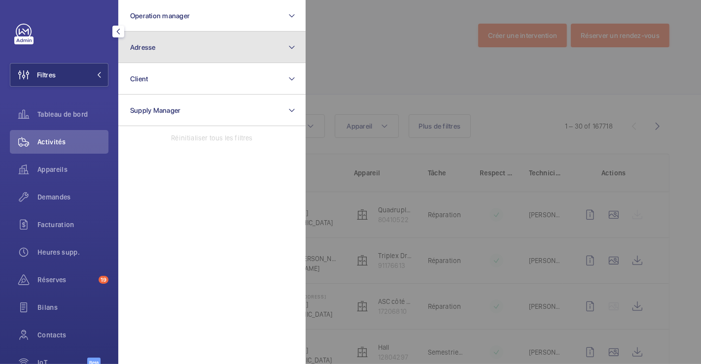
click at [191, 52] on button "Adresse" at bounding box center [211, 48] width 187 height 32
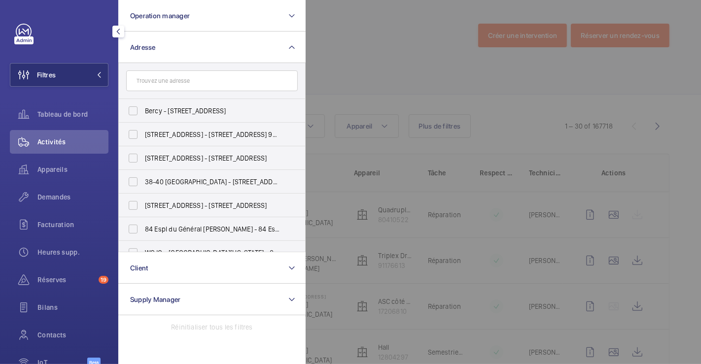
click at [190, 87] on input "text" at bounding box center [212, 81] width 172 height 21
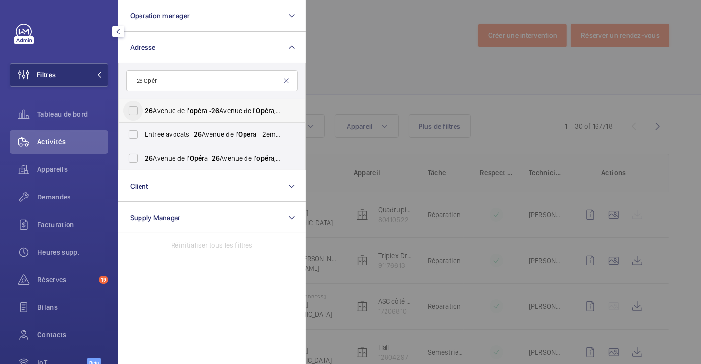
type input "26 Opér"
click at [135, 112] on input "[STREET_ADDRESS]' opér a - [STREET_ADDRESS]" at bounding box center [133, 111] width 20 height 20
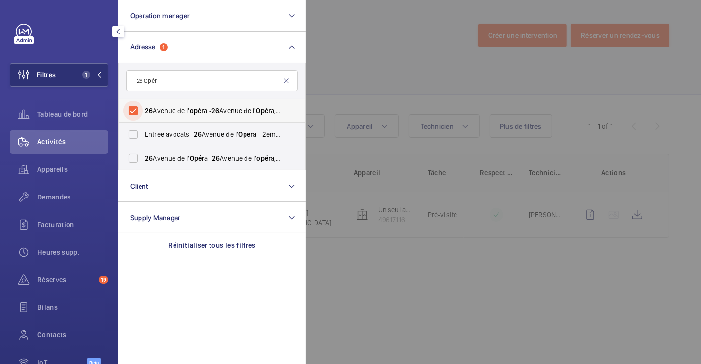
click at [135, 112] on input "[STREET_ADDRESS]' opér a - [STREET_ADDRESS]" at bounding box center [133, 111] width 20 height 20
checkbox input "false"
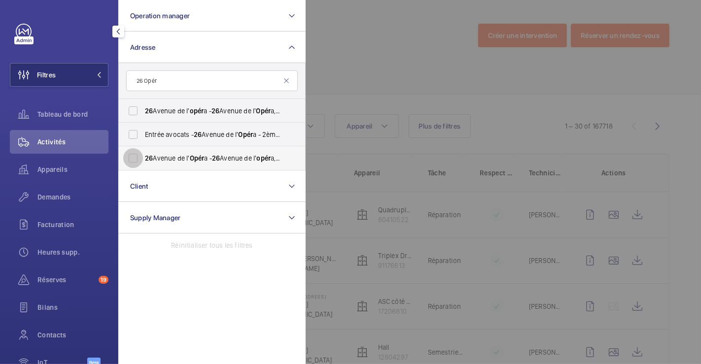
click at [136, 164] on input "[STREET_ADDRESS] a - [STREET_ADDRESS]" at bounding box center [133, 158] width 20 height 20
checkbox input "true"
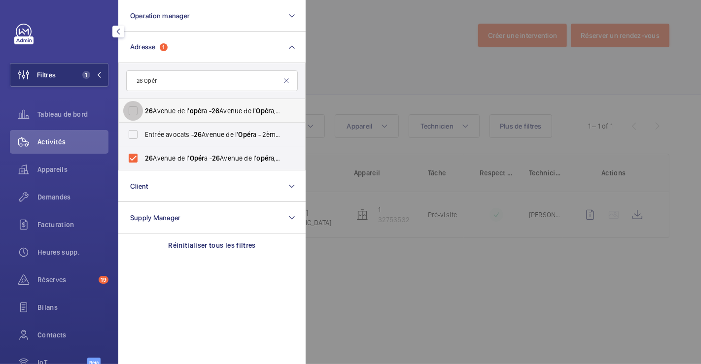
click at [126, 112] on input "[STREET_ADDRESS]' opér a - [STREET_ADDRESS]" at bounding box center [133, 111] width 20 height 20
checkbox input "true"
click at [351, 75] on div at bounding box center [656, 182] width 701 height 364
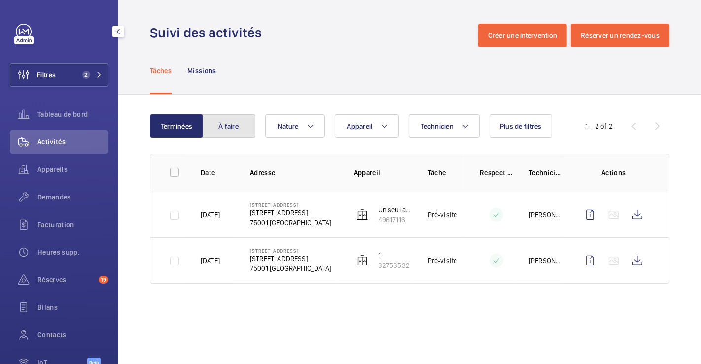
click at [223, 126] on button "À faire" at bounding box center [228, 126] width 53 height 24
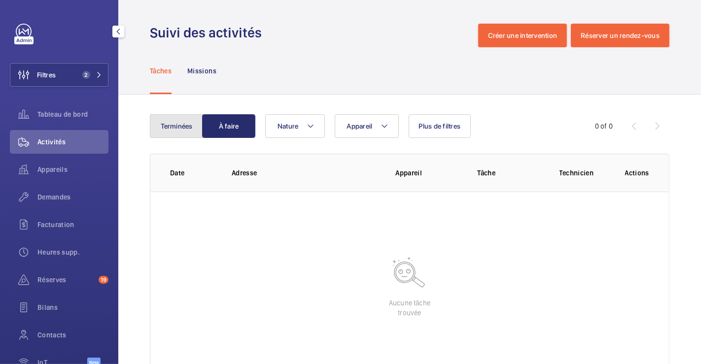
click at [181, 126] on button "Terminées" at bounding box center [176, 126] width 53 height 24
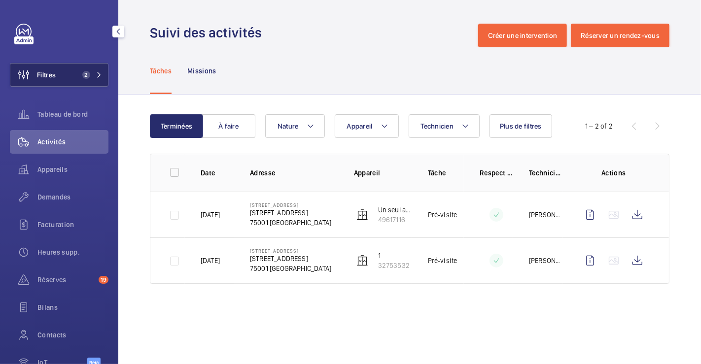
click at [66, 74] on button "Filtres 2" at bounding box center [59, 75] width 99 height 24
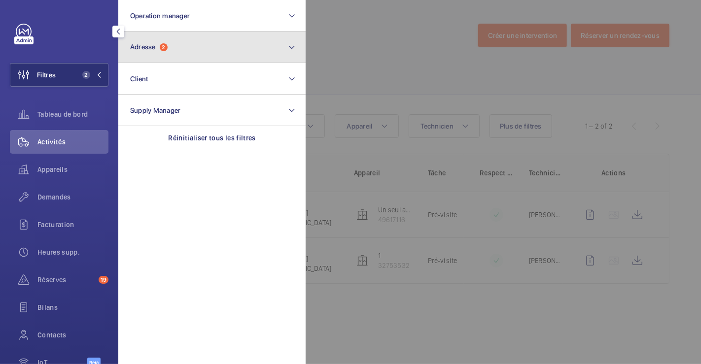
click at [155, 53] on button "Adresse 2" at bounding box center [211, 48] width 187 height 32
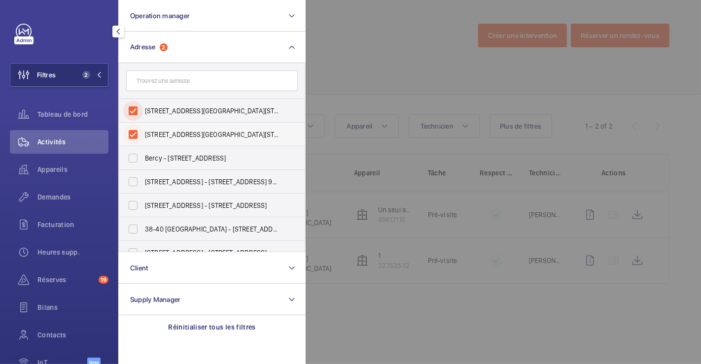
drag, startPoint x: 139, startPoint y: 108, endPoint x: 125, endPoint y: 127, distance: 24.1
click at [139, 108] on input "[STREET_ADDRESS][GEOGRAPHIC_DATA][STREET_ADDRESS]" at bounding box center [133, 111] width 20 height 20
checkbox input "false"
drag, startPoint x: 137, startPoint y: 138, endPoint x: 158, endPoint y: 128, distance: 24.0
click at [138, 138] on input "[STREET_ADDRESS][GEOGRAPHIC_DATA][STREET_ADDRESS]" at bounding box center [133, 135] width 20 height 20
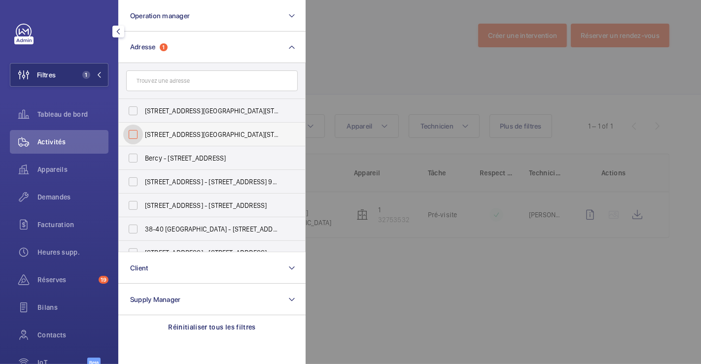
checkbox input "false"
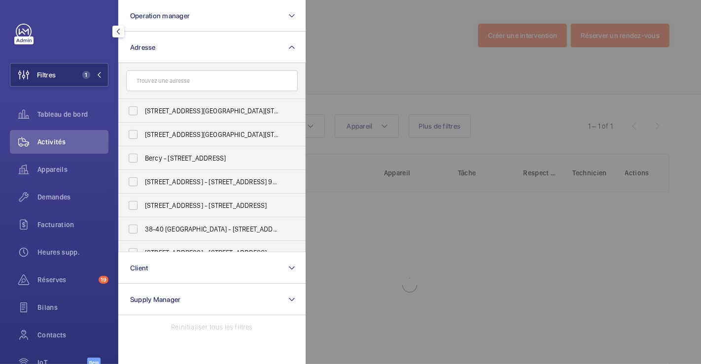
click at [367, 40] on div at bounding box center [656, 182] width 701 height 364
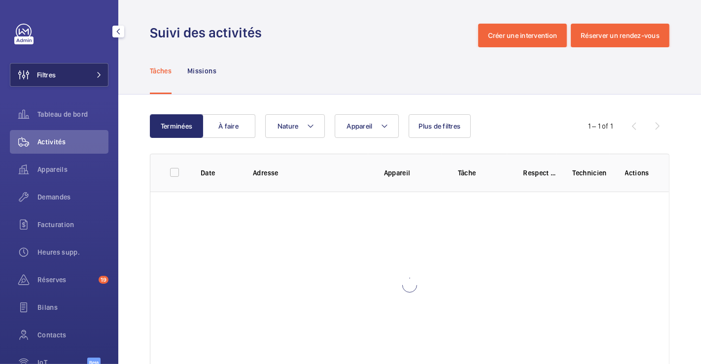
click at [55, 75] on span "Filtres" at bounding box center [46, 75] width 19 height 10
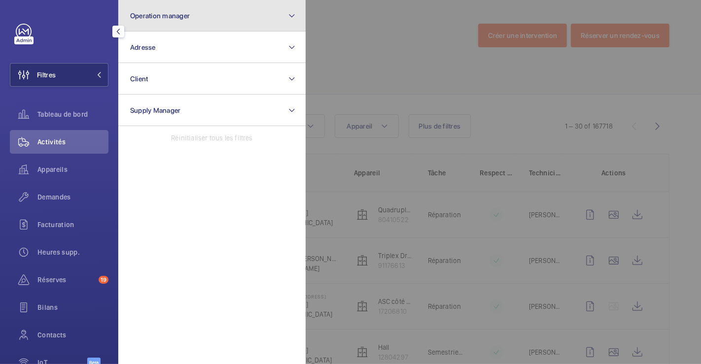
click at [204, 19] on button "Operation manager" at bounding box center [211, 16] width 187 height 32
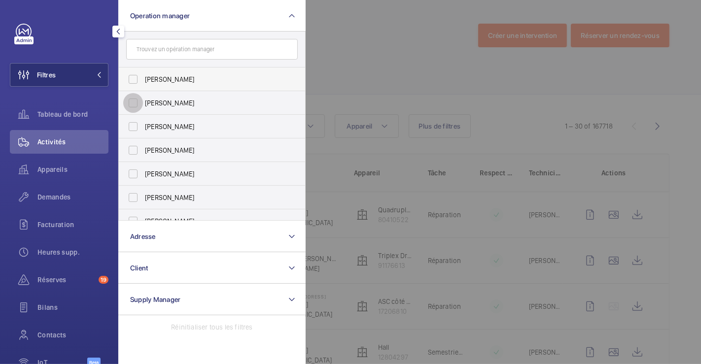
drag, startPoint x: 139, startPoint y: 101, endPoint x: 291, endPoint y: 74, distance: 155.2
click at [139, 101] on input "[PERSON_NAME]" at bounding box center [133, 103] width 20 height 20
checkbox input "true"
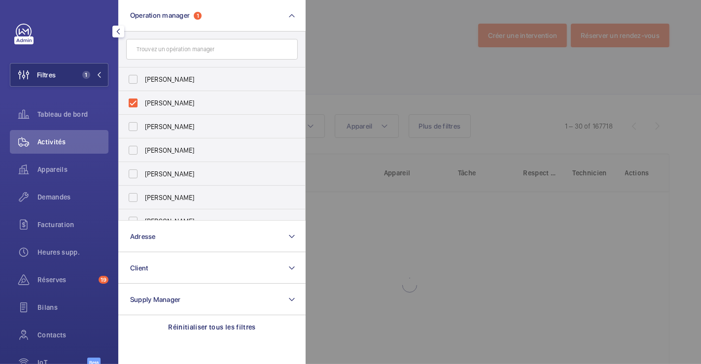
drag, startPoint x: 368, startPoint y: 55, endPoint x: 301, endPoint y: 63, distance: 67.1
click at [369, 54] on div at bounding box center [656, 182] width 701 height 364
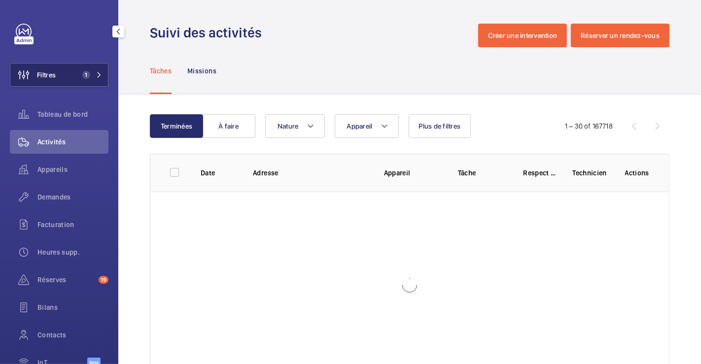
drag, startPoint x: 50, startPoint y: 71, endPoint x: 58, endPoint y: 71, distance: 7.4
click at [51, 71] on span "Filtres" at bounding box center [46, 75] width 19 height 10
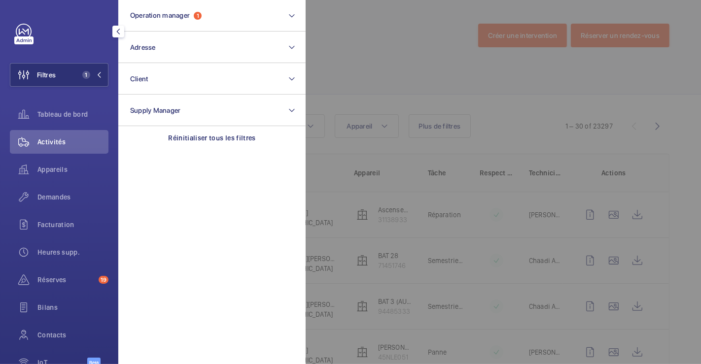
drag, startPoint x: 361, startPoint y: 49, endPoint x: 290, endPoint y: 64, distance: 72.1
click at [363, 49] on div at bounding box center [656, 182] width 701 height 364
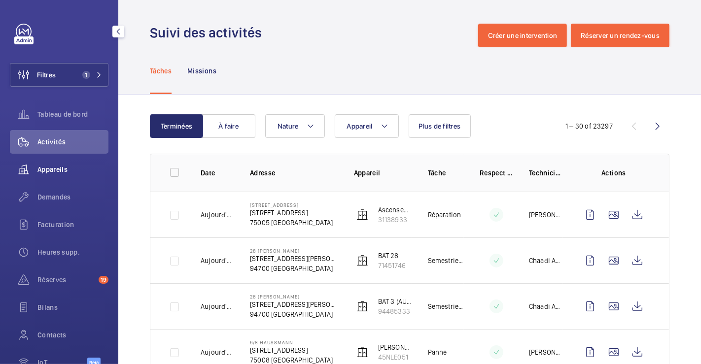
click at [55, 173] on span "Appareils" at bounding box center [72, 170] width 71 height 10
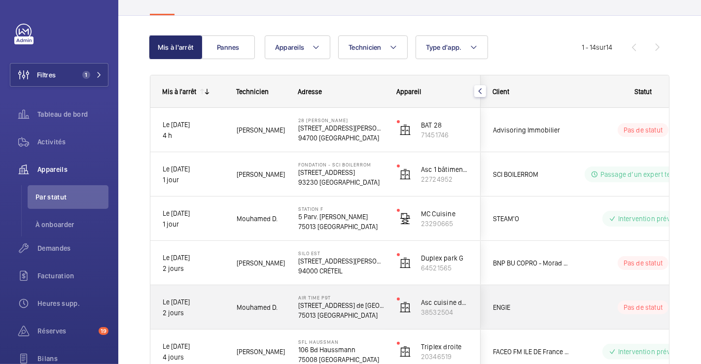
scroll to position [67, 0]
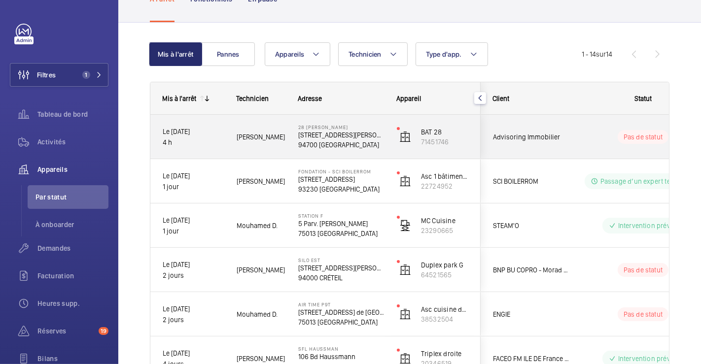
click at [572, 126] on div "Pas de statut" at bounding box center [637, 137] width 135 height 34
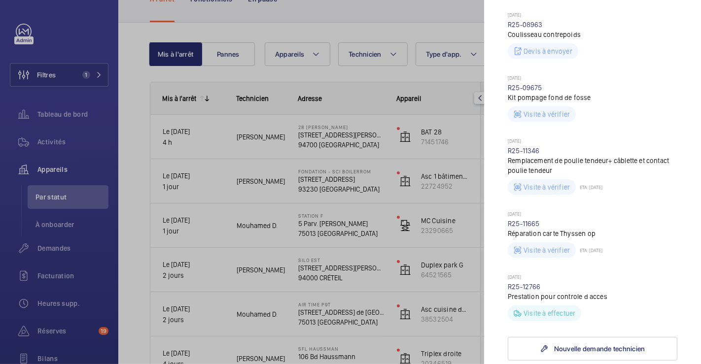
scroll to position [548, 0]
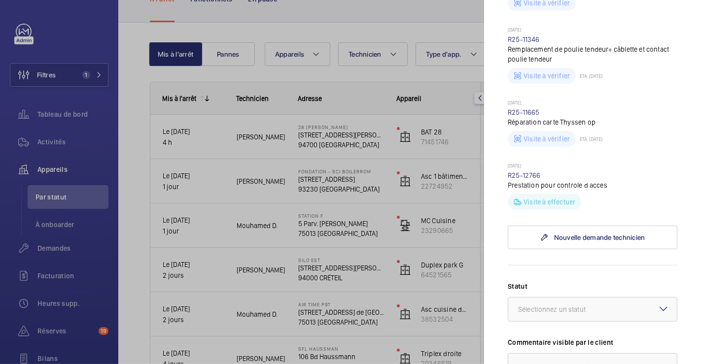
click at [427, 13] on div at bounding box center [350, 182] width 701 height 364
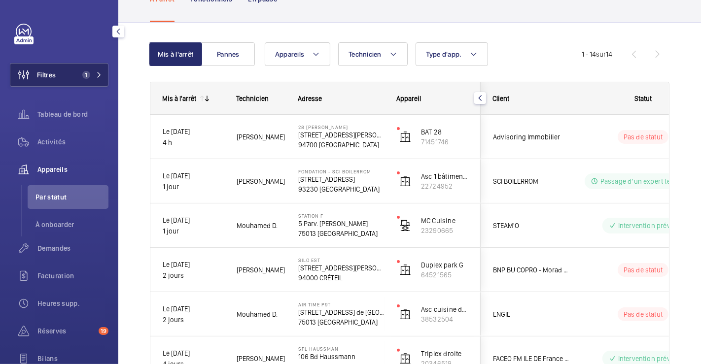
click at [38, 77] on span "Filtres" at bounding box center [46, 75] width 19 height 10
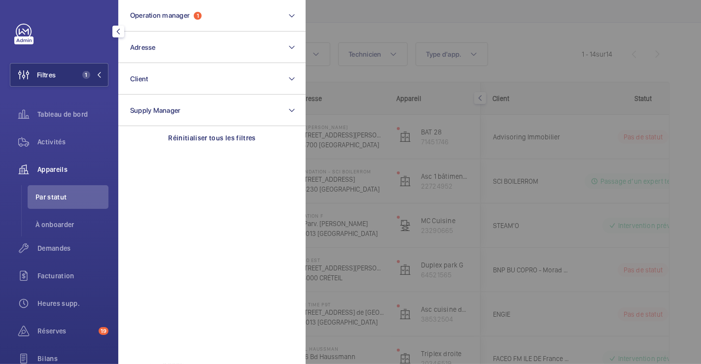
click at [385, 37] on div at bounding box center [656, 182] width 701 height 364
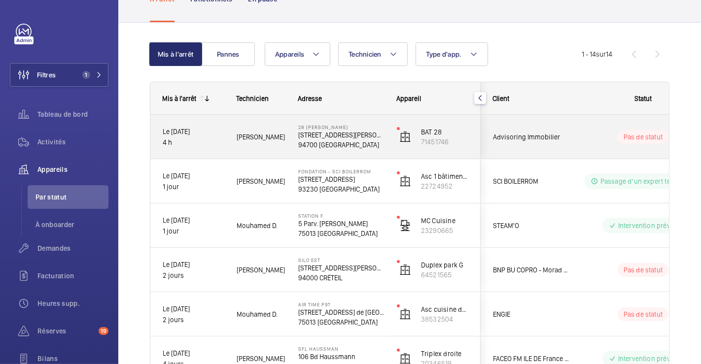
click at [602, 139] on wm-front-pills-cell "Pas de statut" at bounding box center [643, 137] width 123 height 14
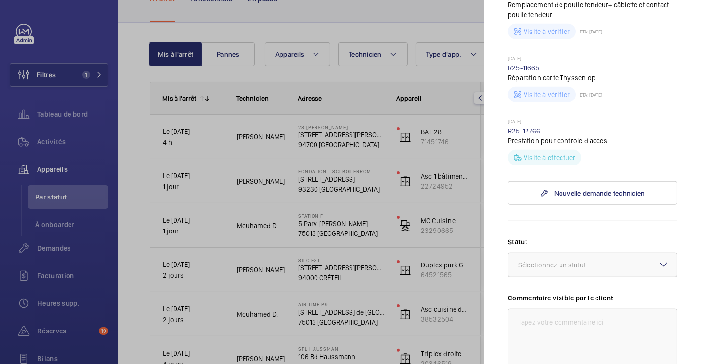
scroll to position [657, 0]
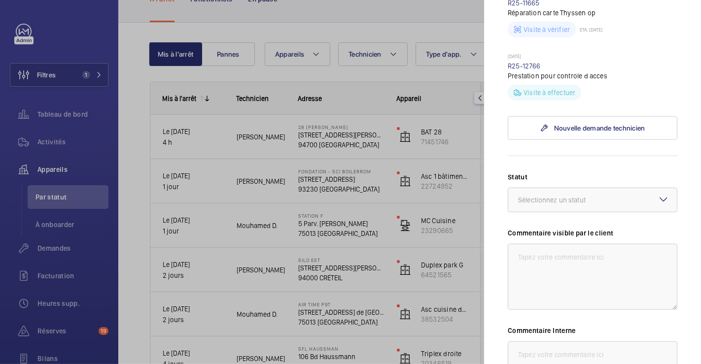
click at [658, 194] on mat-icon at bounding box center [664, 200] width 12 height 12
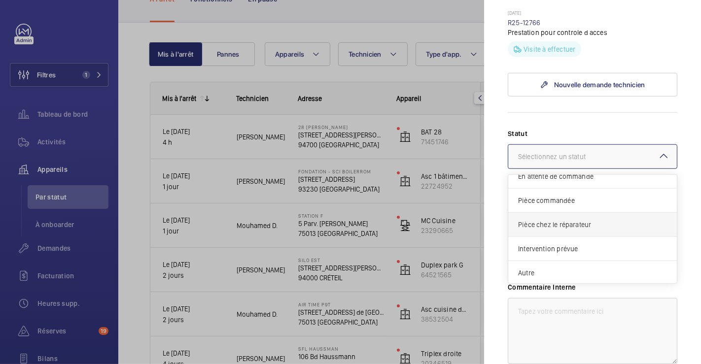
scroll to position [712, 0]
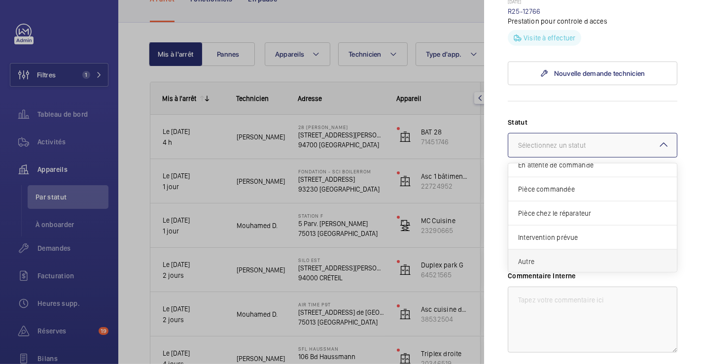
click at [592, 257] on span "Autre" at bounding box center [592, 262] width 149 height 10
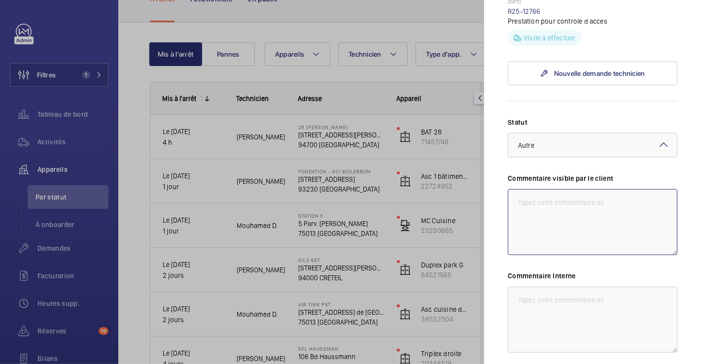
click at [583, 189] on textarea at bounding box center [593, 222] width 170 height 66
drag, startPoint x: 512, startPoint y: 178, endPoint x: 563, endPoint y: 193, distance: 52.6
click at [563, 193] on textarea "08/10 chiffrage en cours pour TA HS suite a inondation" at bounding box center [593, 222] width 170 height 66
type textarea "08/10 chiffrage en cours pour TA HS suite a inondation"
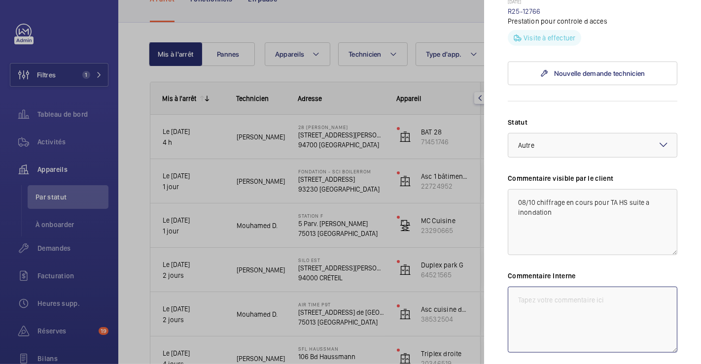
click at [546, 287] on textarea at bounding box center [593, 320] width 170 height 66
paste textarea "08/10 chiffrage en cours pour TA HS suite a inondation"
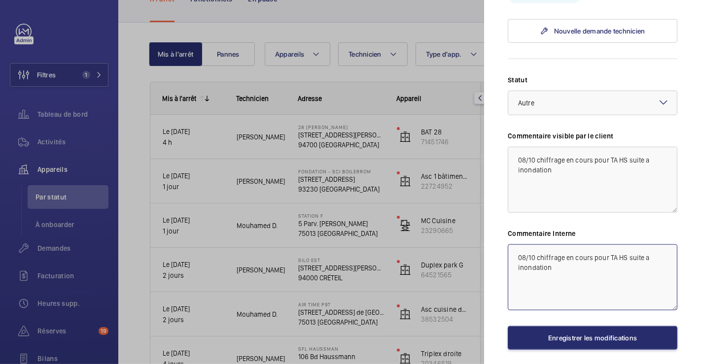
scroll to position [767, 0]
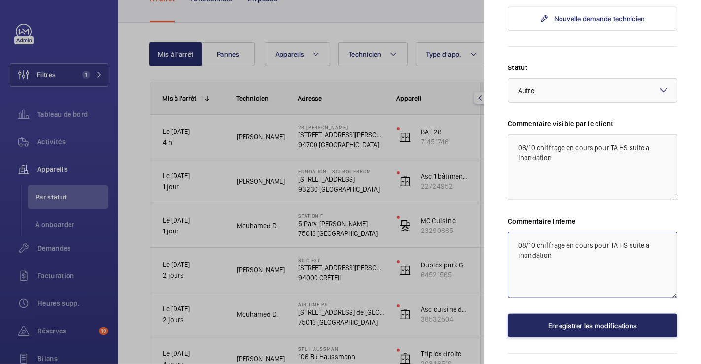
type textarea "08/10 chiffrage en cours pour TA HS suite a inondation"
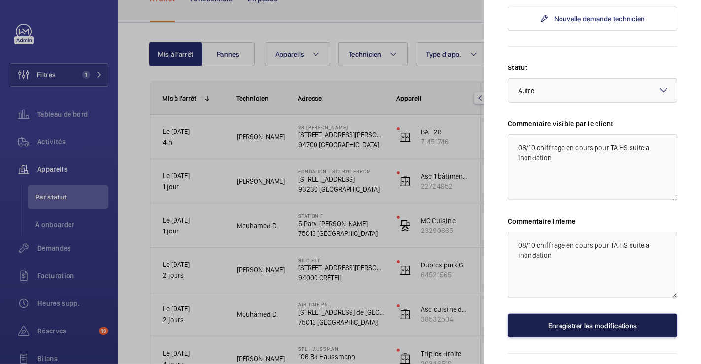
click at [599, 314] on button "Enregistrer les modifications" at bounding box center [593, 326] width 170 height 24
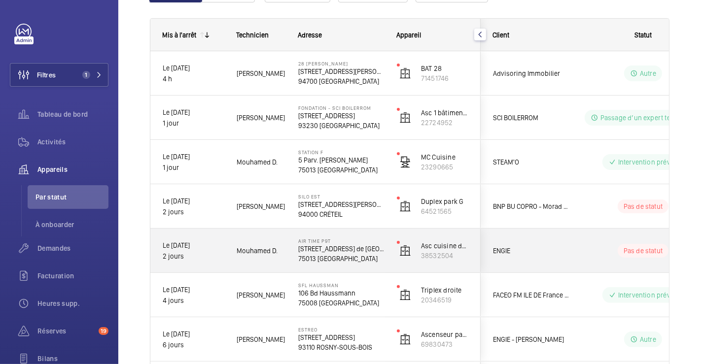
scroll to position [176, 0]
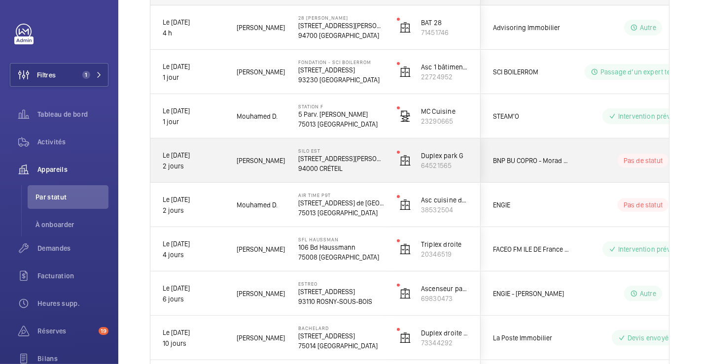
drag, startPoint x: 601, startPoint y: 150, endPoint x: 611, endPoint y: 160, distance: 14.0
click at [602, 149] on div "Pas de statut" at bounding box center [637, 161] width 135 height 34
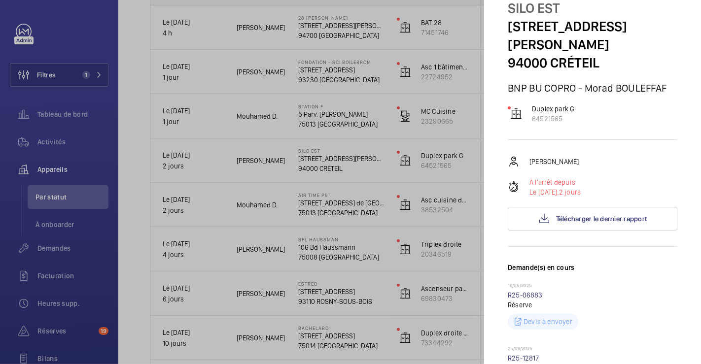
scroll to position [0, 0]
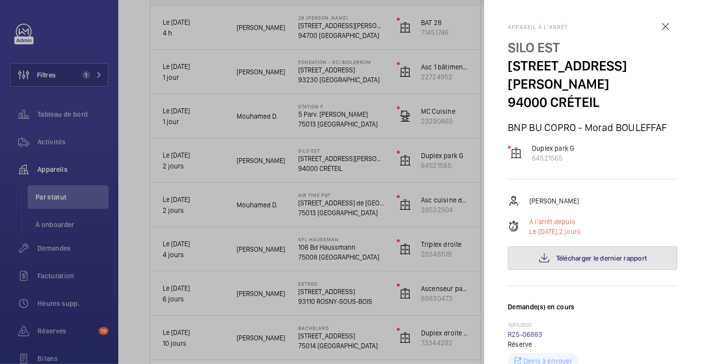
click at [596, 255] on span "Télécharger le dernier rapport" at bounding box center [601, 259] width 91 height 8
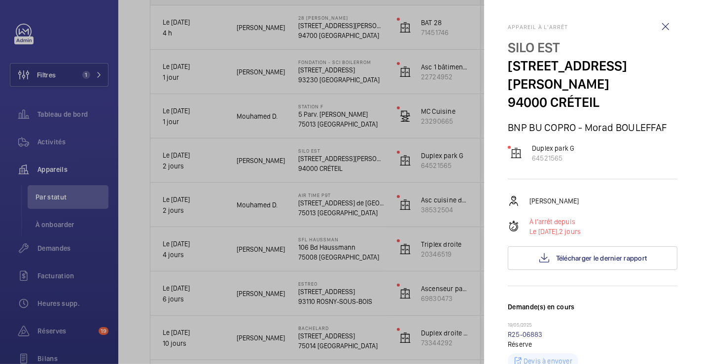
click at [461, 23] on div at bounding box center [350, 182] width 701 height 364
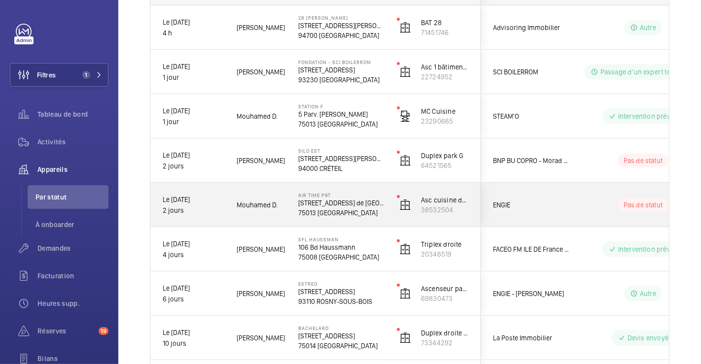
click at [545, 198] on div "ENGIE" at bounding box center [525, 205] width 88 height 31
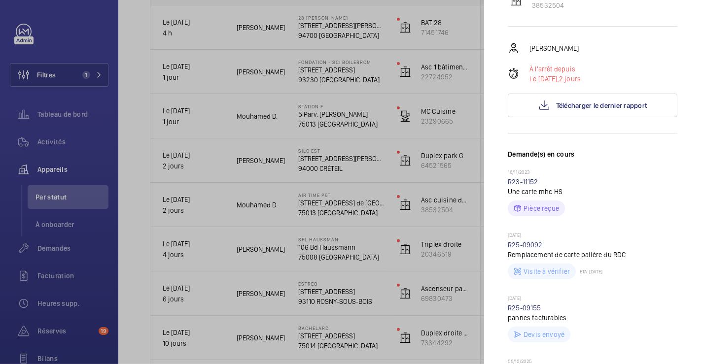
scroll to position [274, 0]
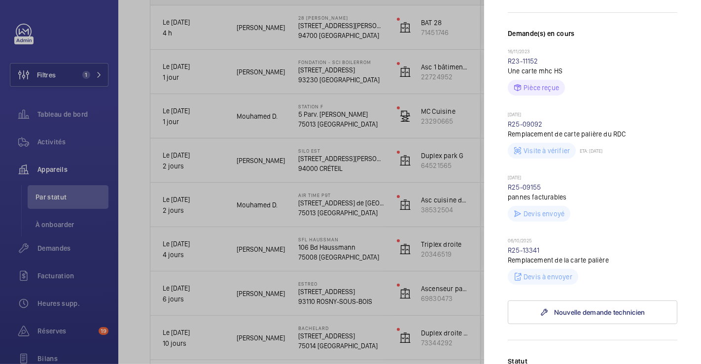
click at [458, 32] on div at bounding box center [350, 182] width 701 height 364
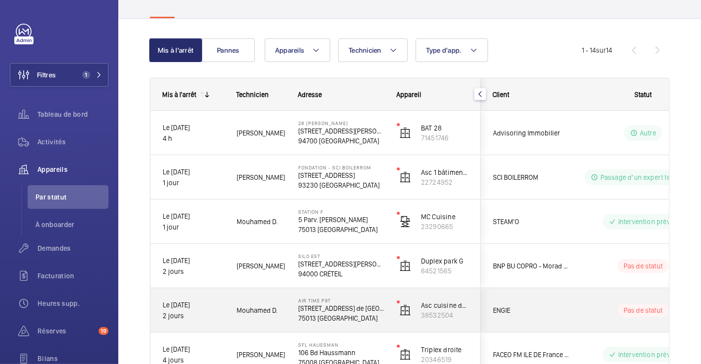
scroll to position [0, 0]
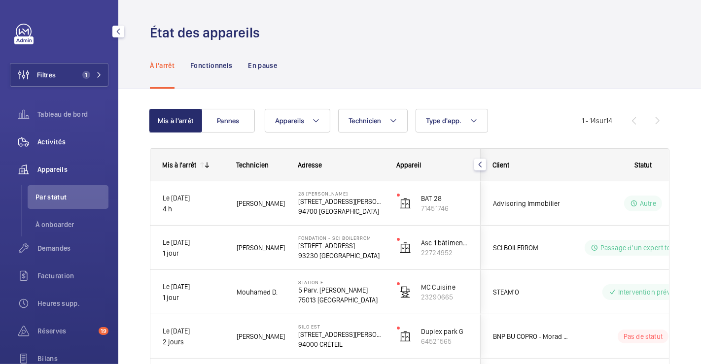
click at [55, 144] on span "Activités" at bounding box center [72, 142] width 71 height 10
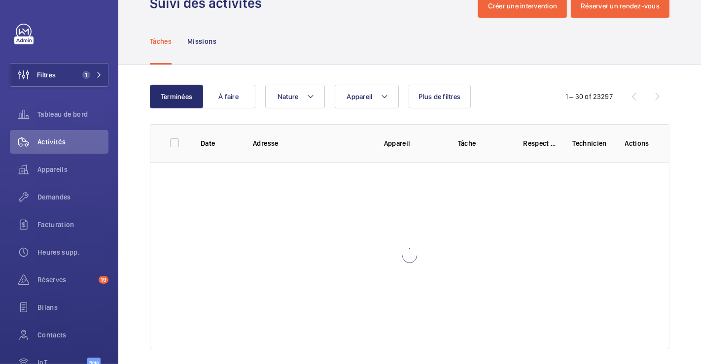
scroll to position [38, 0]
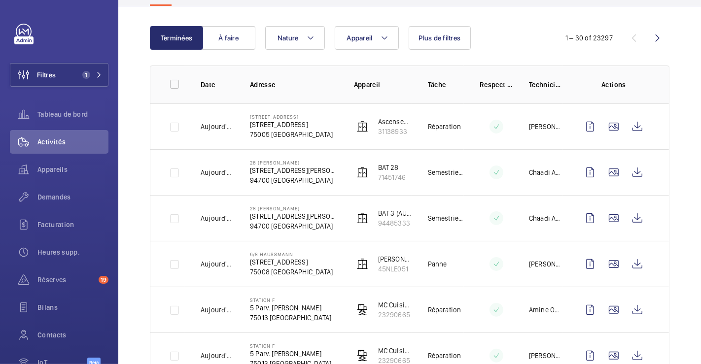
scroll to position [148, 0]
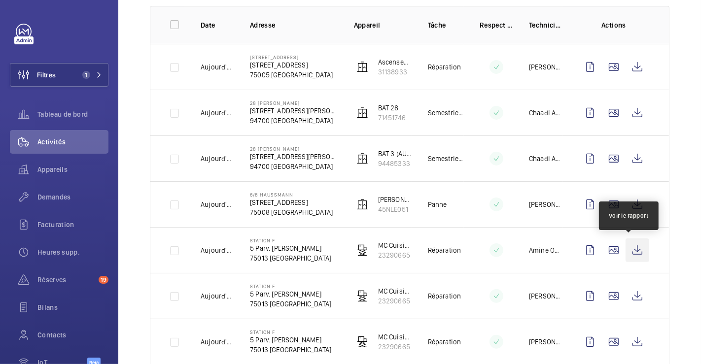
click at [629, 244] on wm-front-icon-button at bounding box center [638, 251] width 24 height 24
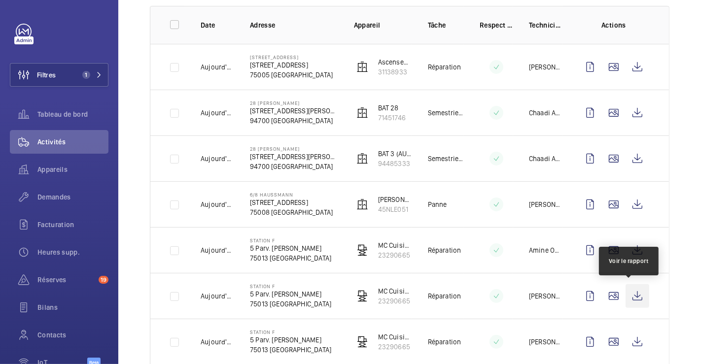
click at [633, 295] on wm-front-icon-button at bounding box center [638, 297] width 24 height 24
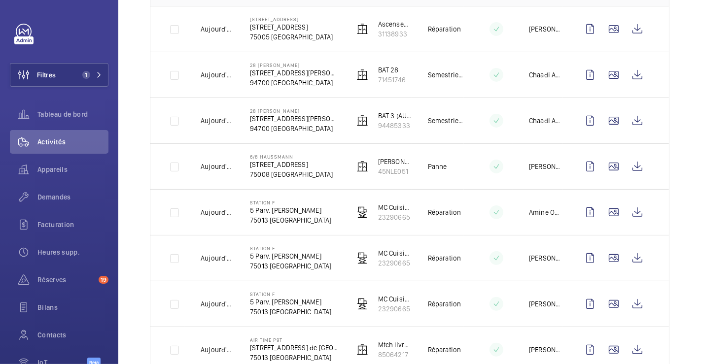
scroll to position [203, 0]
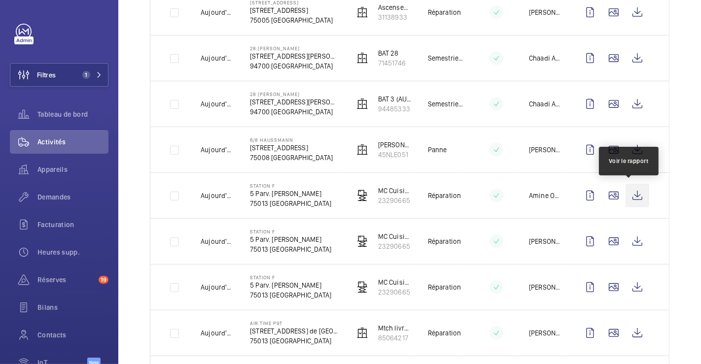
click at [628, 191] on wm-front-icon-button at bounding box center [638, 196] width 24 height 24
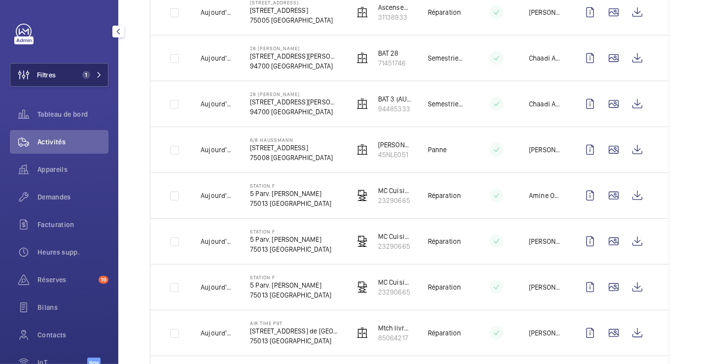
click at [59, 69] on button "Filtres 1" at bounding box center [59, 75] width 99 height 24
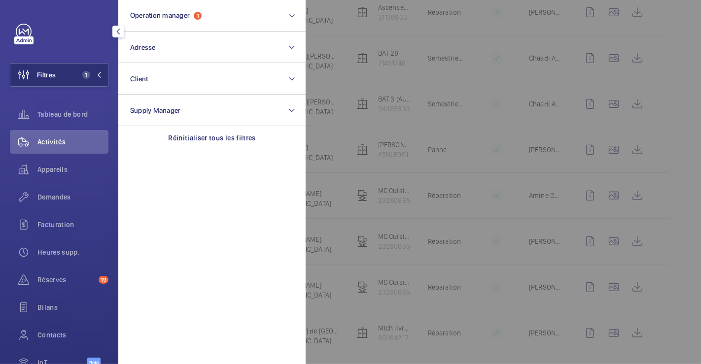
click at [61, 169] on span "Appareils" at bounding box center [72, 170] width 71 height 10
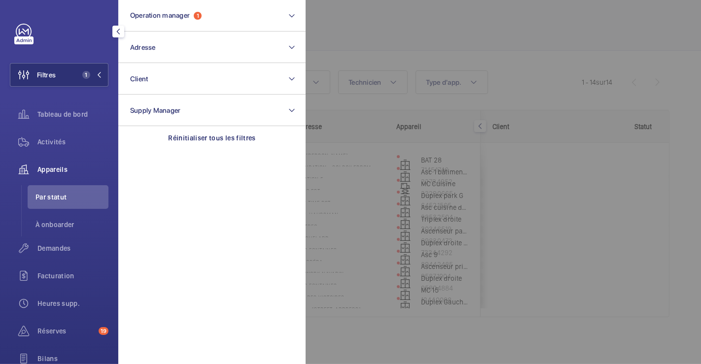
scroll to position [67, 0]
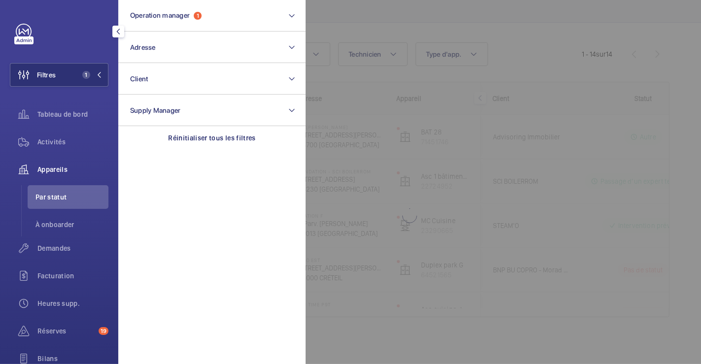
click at [504, 37] on div at bounding box center [656, 182] width 701 height 364
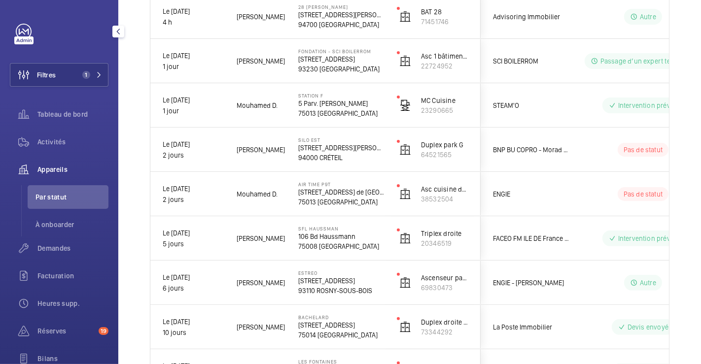
scroll to position [176, 0]
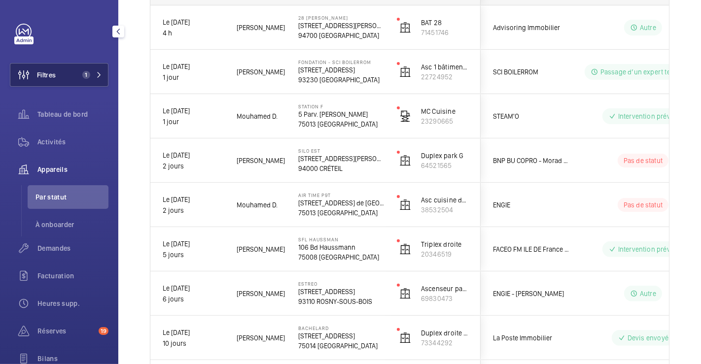
drag, startPoint x: 38, startPoint y: 70, endPoint x: 52, endPoint y: 70, distance: 13.8
click at [39, 70] on span "Filtres" at bounding box center [46, 75] width 19 height 10
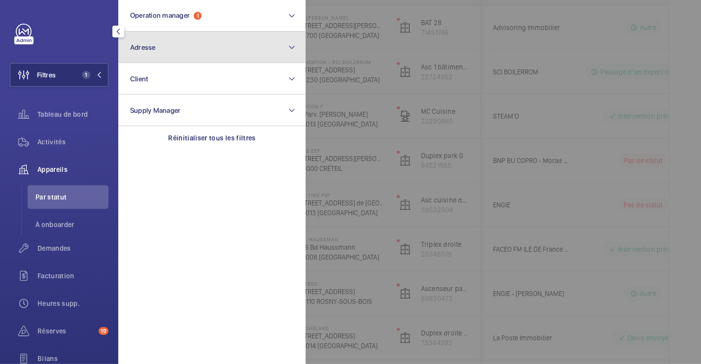
click at [144, 47] on span "Adresse" at bounding box center [143, 47] width 26 height 8
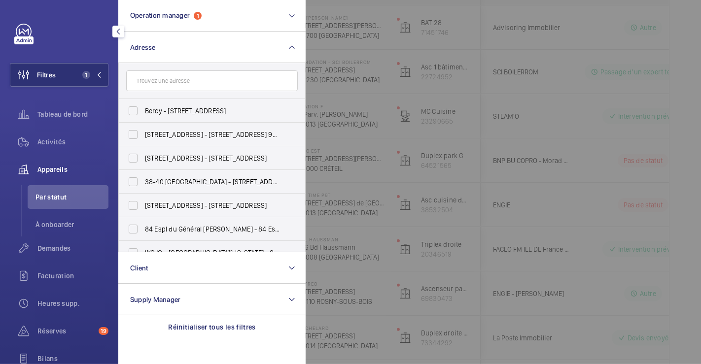
click at [150, 81] on input "text" at bounding box center [212, 81] width 172 height 21
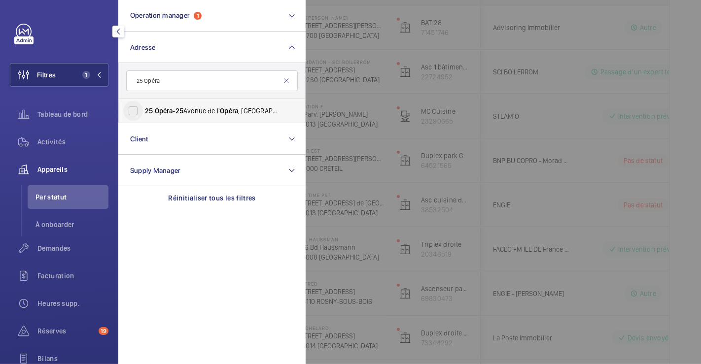
type input "25 Opéra"
click at [137, 114] on input "[GEOGRAPHIC_DATA][STREET_ADDRESS]" at bounding box center [133, 111] width 20 height 20
checkbox input "true"
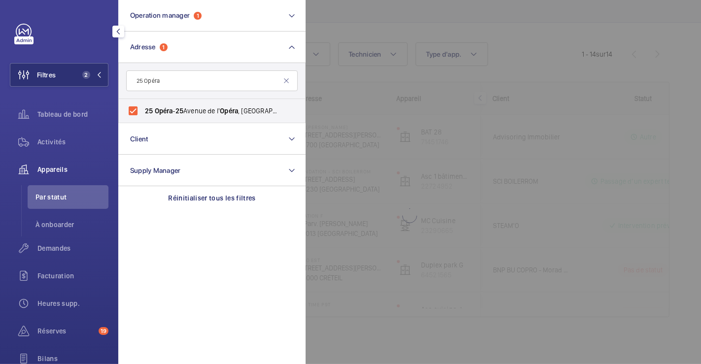
click at [450, 67] on div at bounding box center [656, 182] width 701 height 364
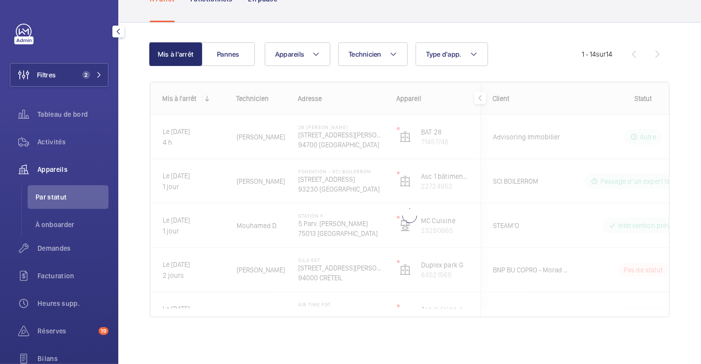
scroll to position [0, 0]
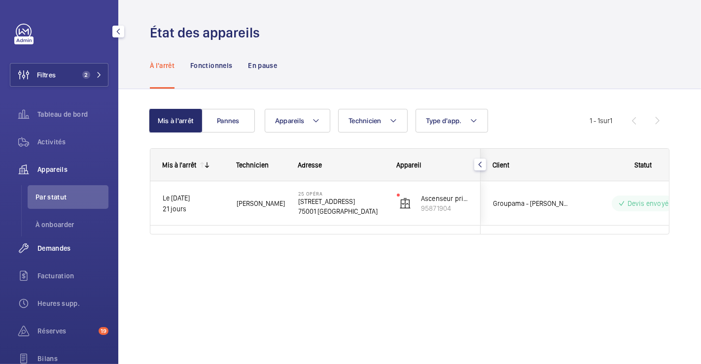
click at [56, 250] on span "Demandes" at bounding box center [72, 249] width 71 height 10
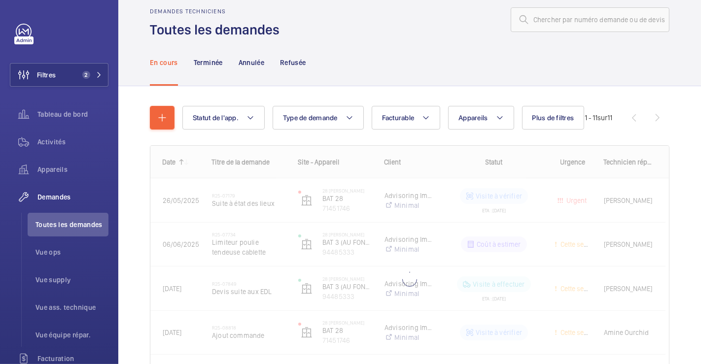
scroll to position [53, 0]
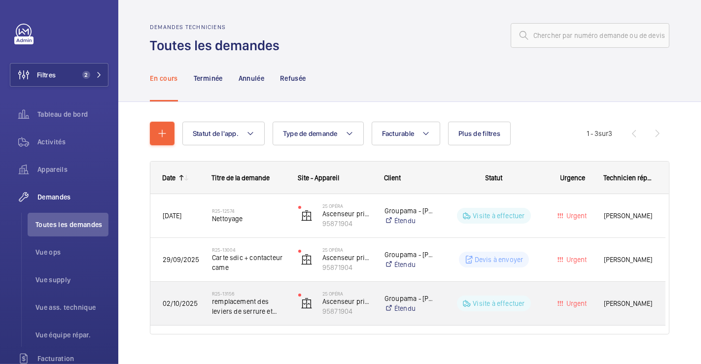
click at [442, 291] on div "Visite à effectuer" at bounding box center [489, 304] width 108 height 36
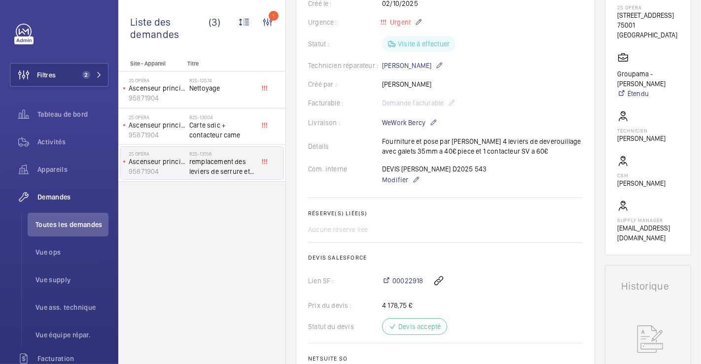
scroll to position [219, 0]
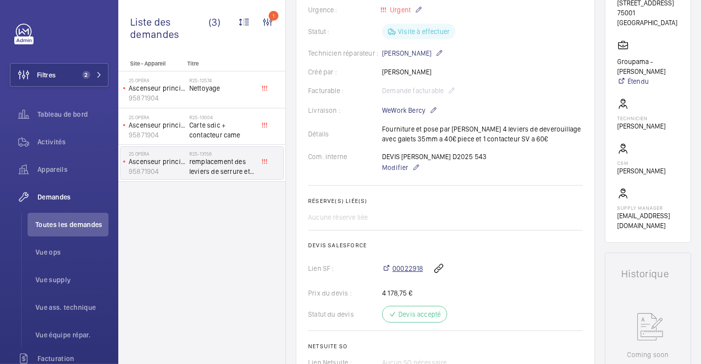
click at [408, 271] on span "00022918" at bounding box center [408, 269] width 31 height 10
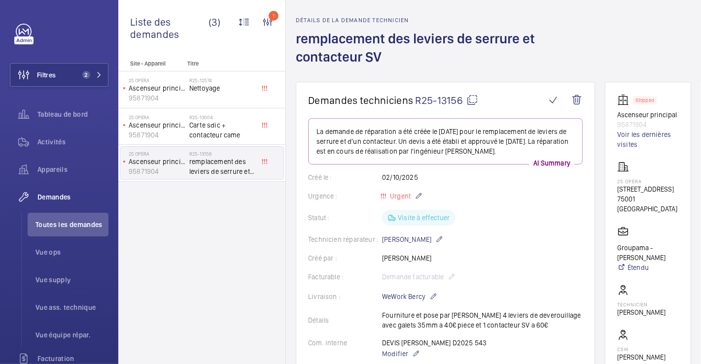
scroll to position [0, 0]
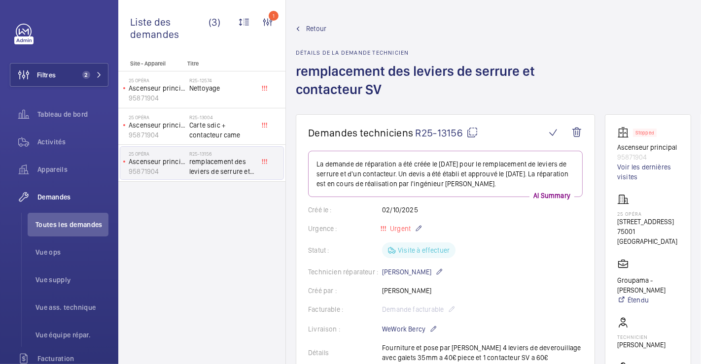
click at [323, 27] on span "Retour" at bounding box center [316, 29] width 20 height 10
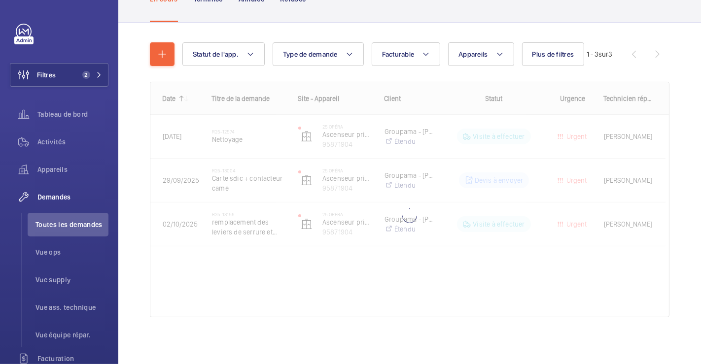
scroll to position [17, 0]
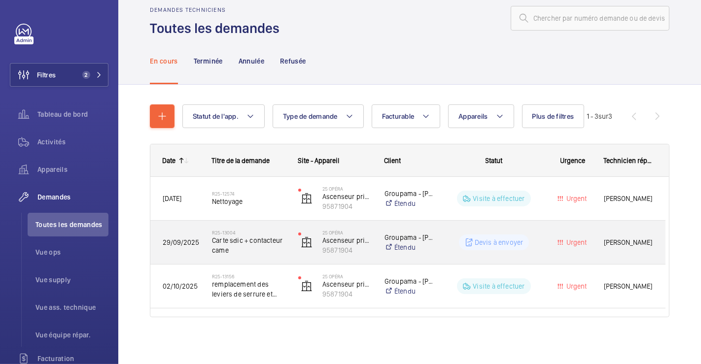
click at [236, 253] on span "Carte sdic + contacteur came" at bounding box center [248, 246] width 73 height 20
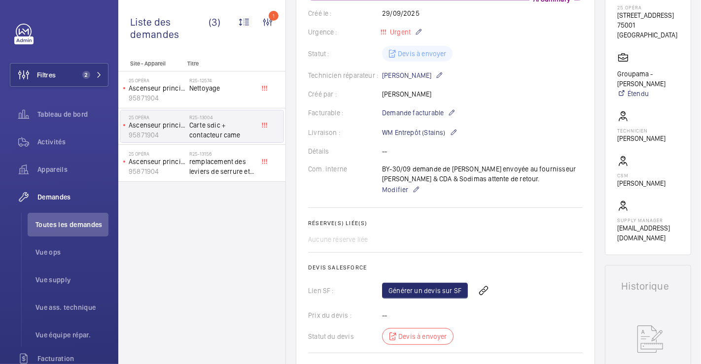
scroll to position [274, 0]
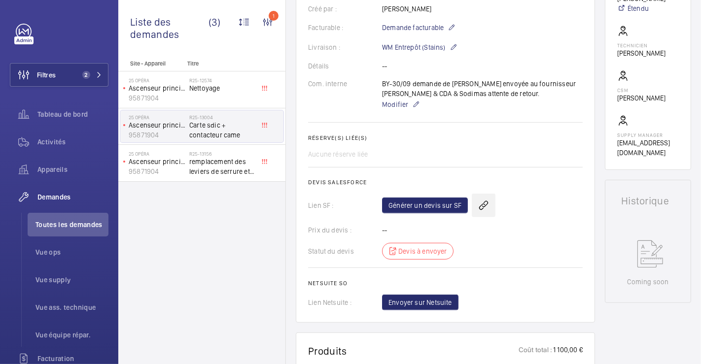
click at [486, 212] on wm-front-icon-button at bounding box center [484, 206] width 24 height 24
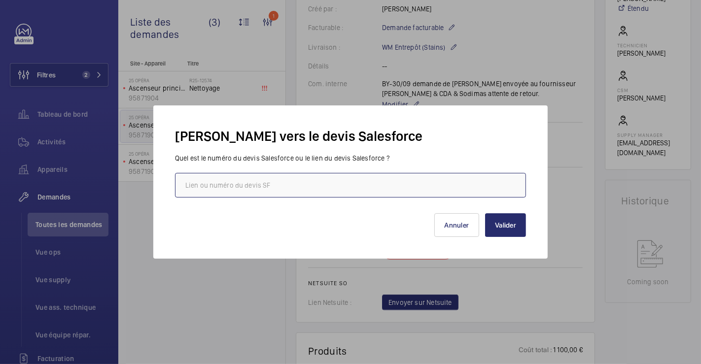
click at [384, 187] on input "text" at bounding box center [350, 185] width 351 height 25
paste input "[URL][DOMAIN_NAME]"
type input "[URL][DOMAIN_NAME]"
click at [502, 231] on button "Valider" at bounding box center [505, 226] width 41 height 24
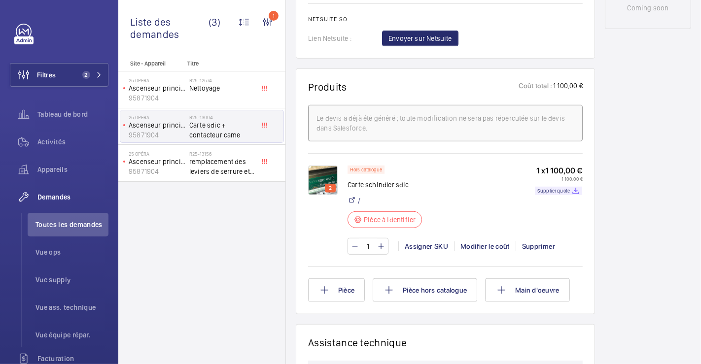
scroll to position [0, 0]
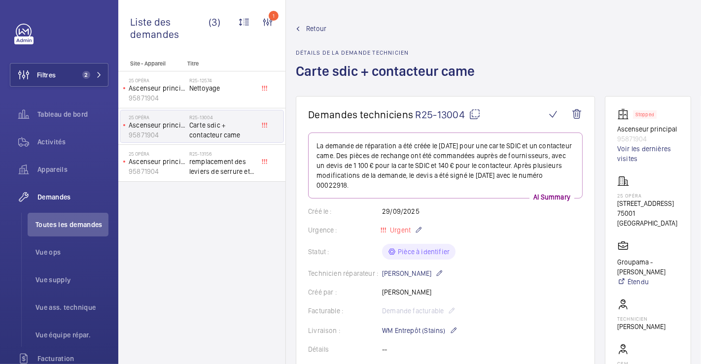
click at [324, 25] on span "Retour" at bounding box center [316, 29] width 20 height 10
